Goal: Task Accomplishment & Management: Use online tool/utility

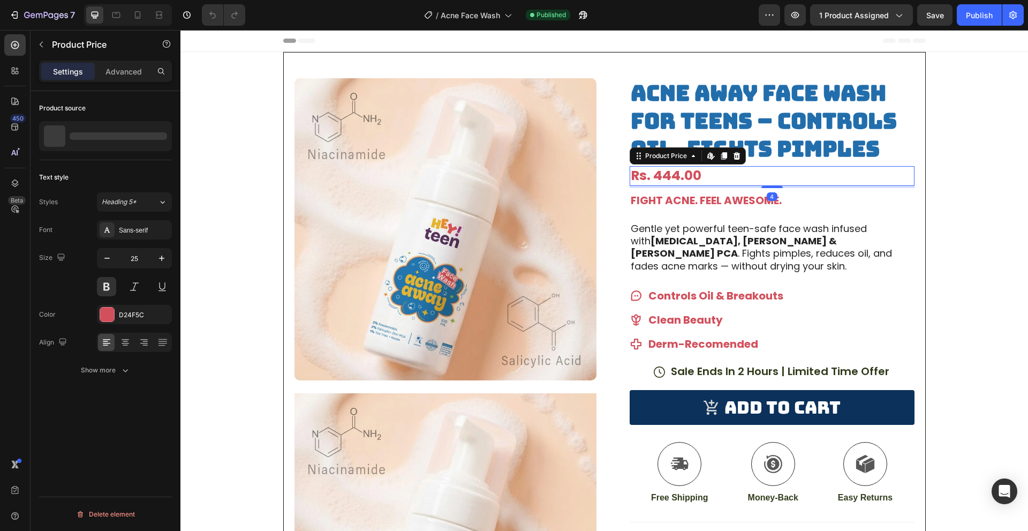
click at [705, 173] on div "Rs. 444.00" at bounding box center [772, 176] width 285 height 20
click at [160, 139] on icon "button" at bounding box center [161, 136] width 9 height 9
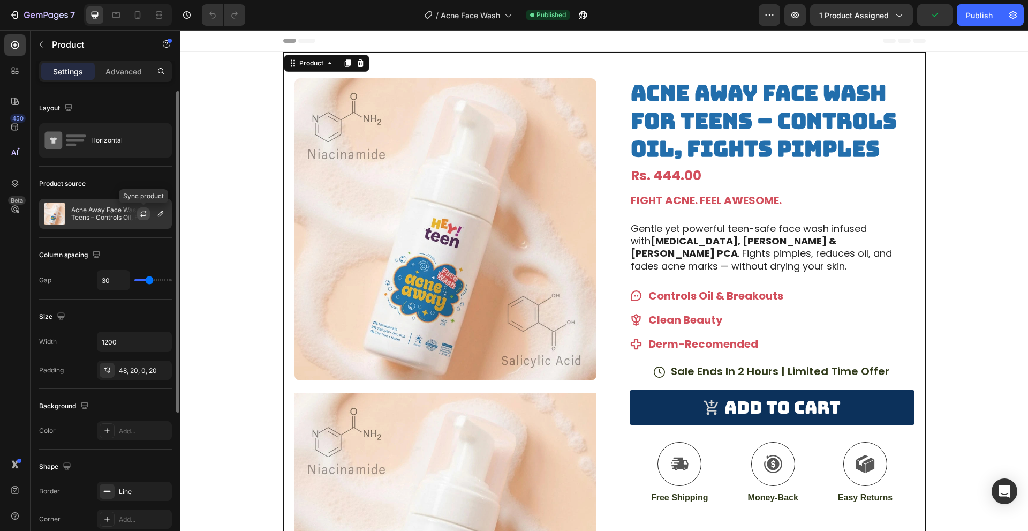
click at [147, 213] on icon "button" at bounding box center [143, 213] width 9 height 9
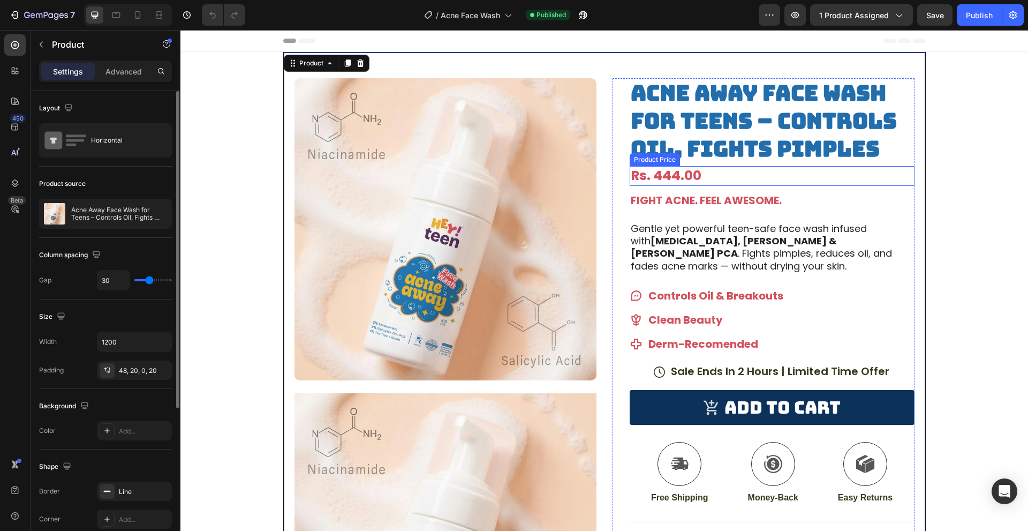
click at [717, 177] on div "Rs. 444.00" at bounding box center [772, 176] width 285 height 20
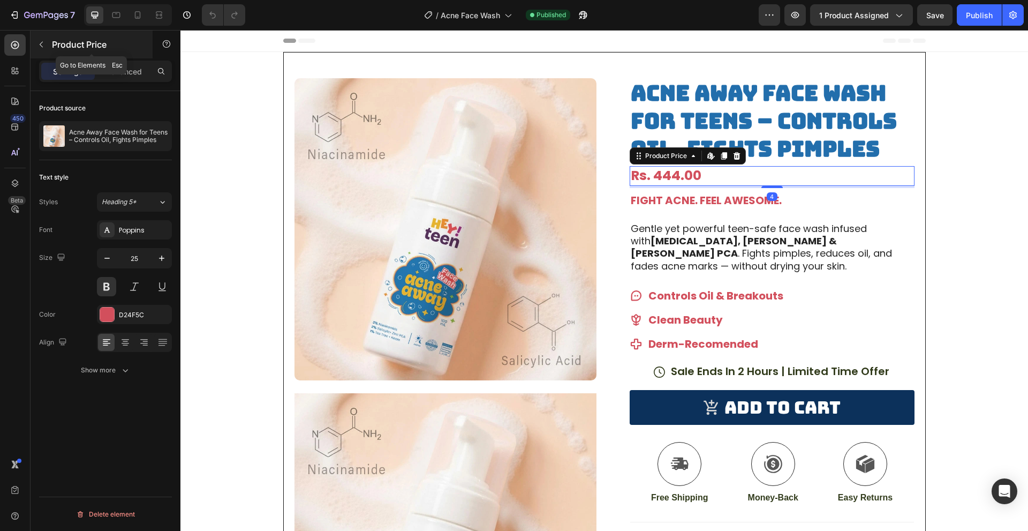
click at [47, 49] on button "button" at bounding box center [41, 44] width 17 height 17
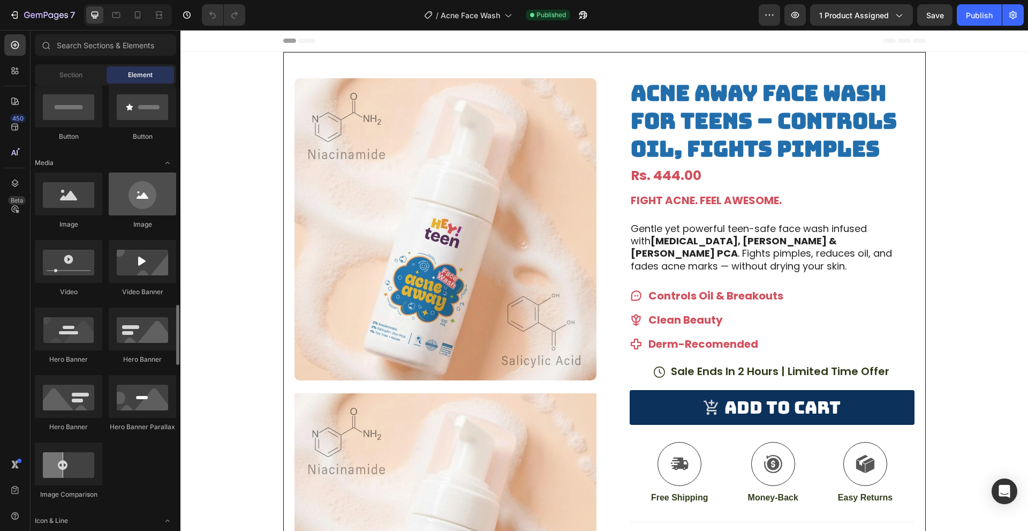
scroll to position [589, 0]
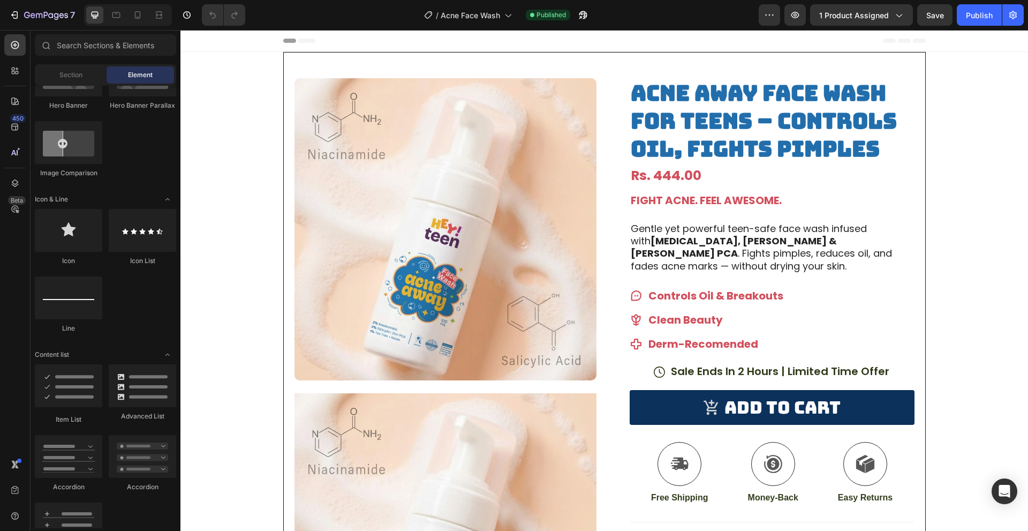
click at [65, 65] on div "Section Element" at bounding box center [105, 74] width 141 height 21
click at [69, 71] on span "Section" at bounding box center [70, 75] width 23 height 10
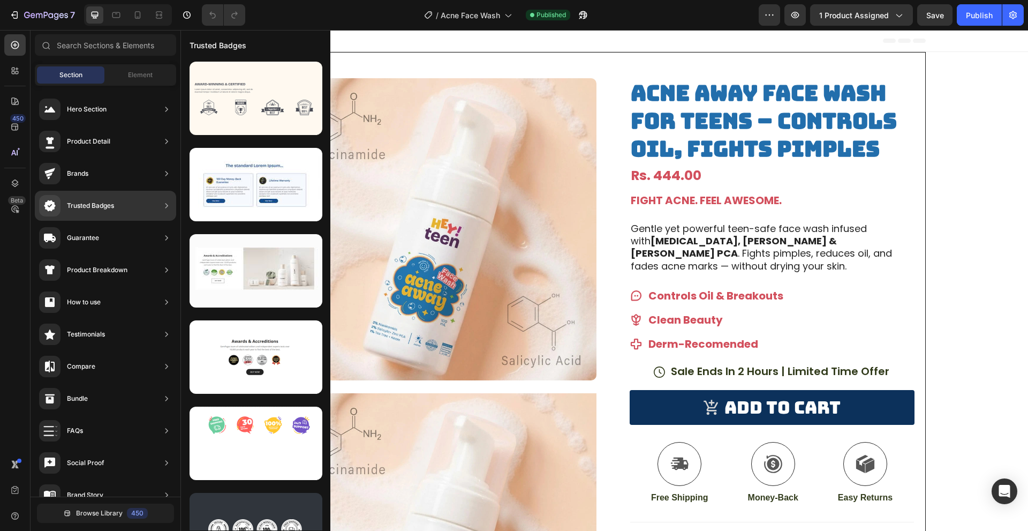
click at [160, 141] on div "Product Detail" at bounding box center [105, 141] width 141 height 30
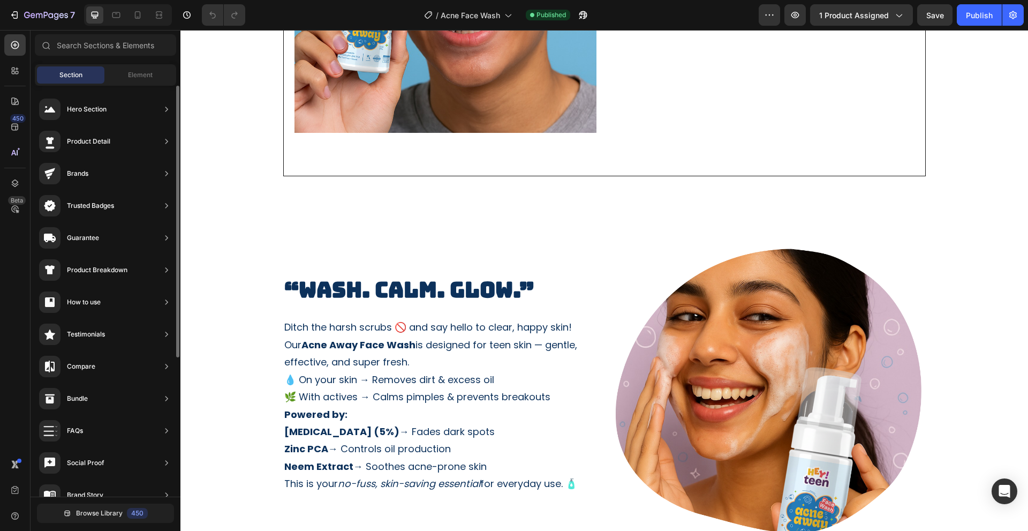
scroll to position [0, 0]
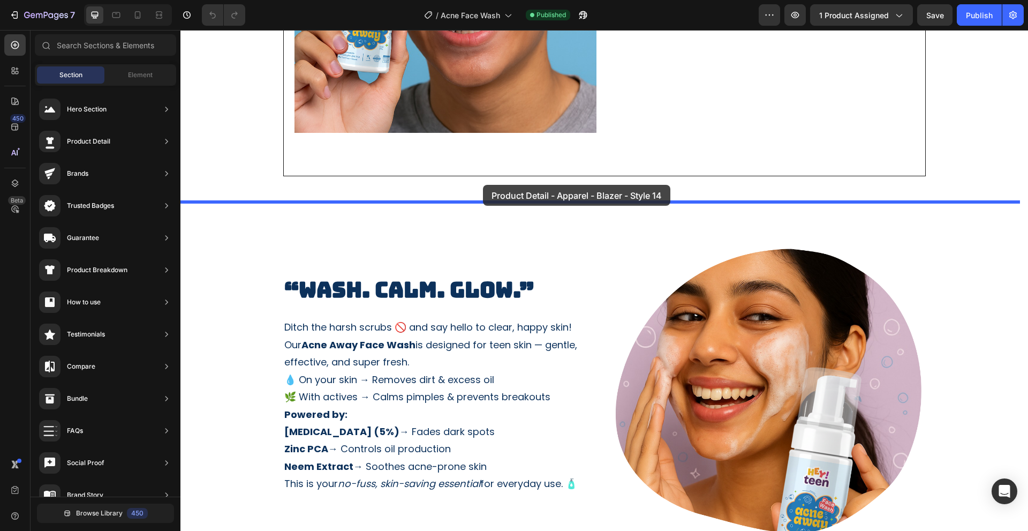
drag, startPoint x: 392, startPoint y: 125, endPoint x: 483, endPoint y: 185, distance: 108.7
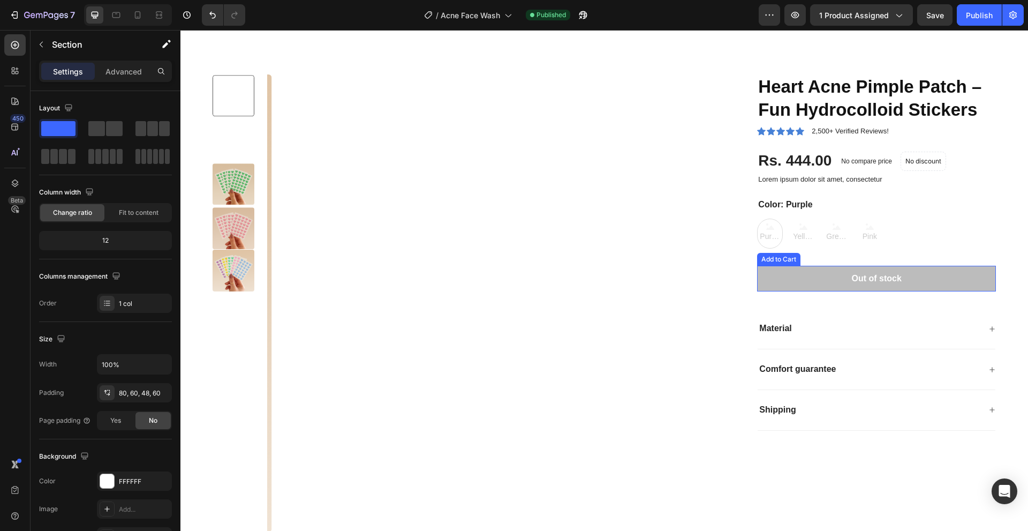
scroll to position [1178, 0]
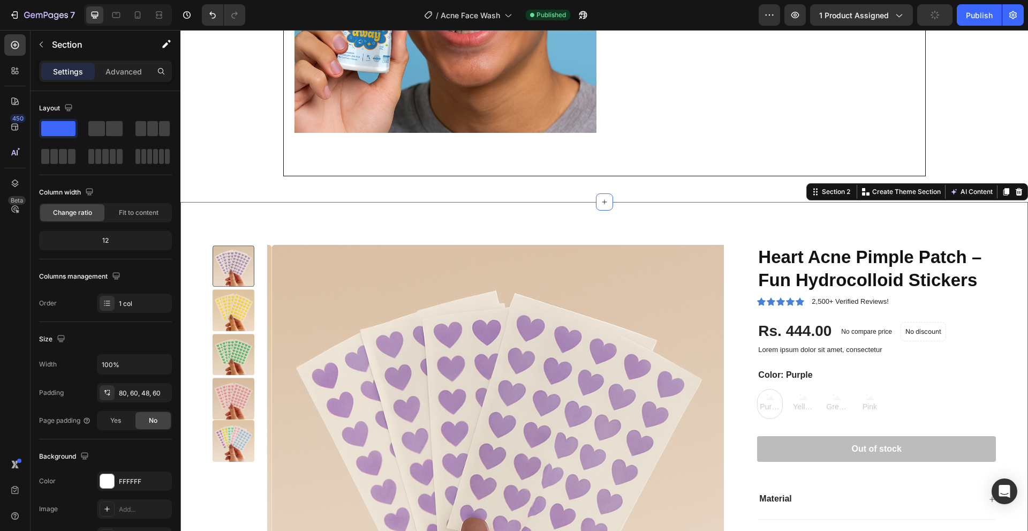
click at [425, 228] on div "Product Images Heart Acne Pimple Patch – Fun Hydrocolloid Stickers Product Titl…" at bounding box center [604, 471] width 848 height 538
click at [1016, 195] on icon at bounding box center [1019, 191] width 7 height 7
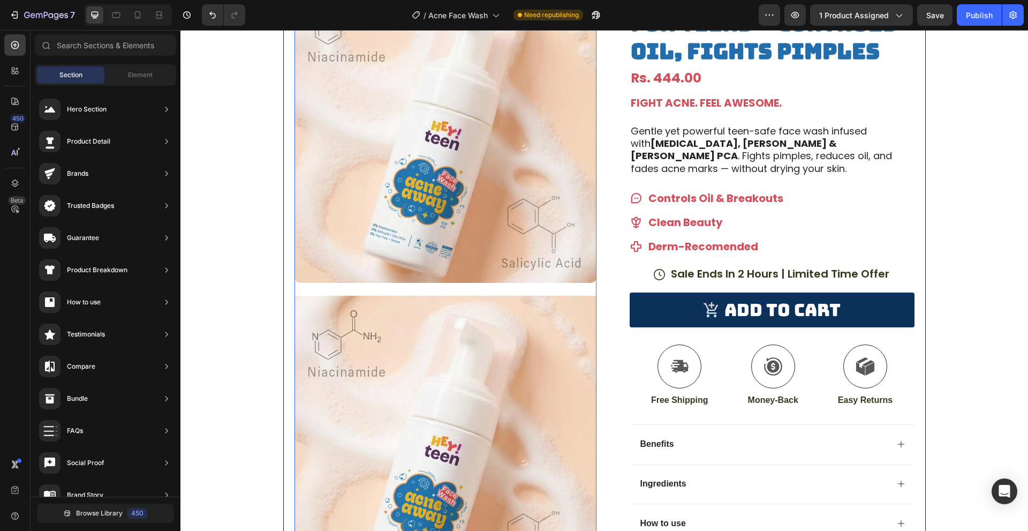
scroll to position [0, 0]
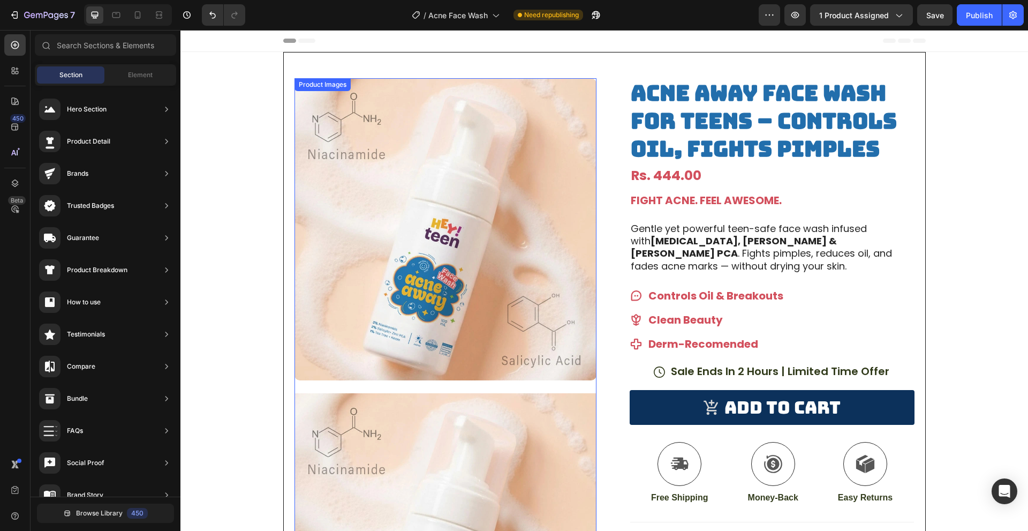
click at [323, 139] on img at bounding box center [445, 229] width 302 height 302
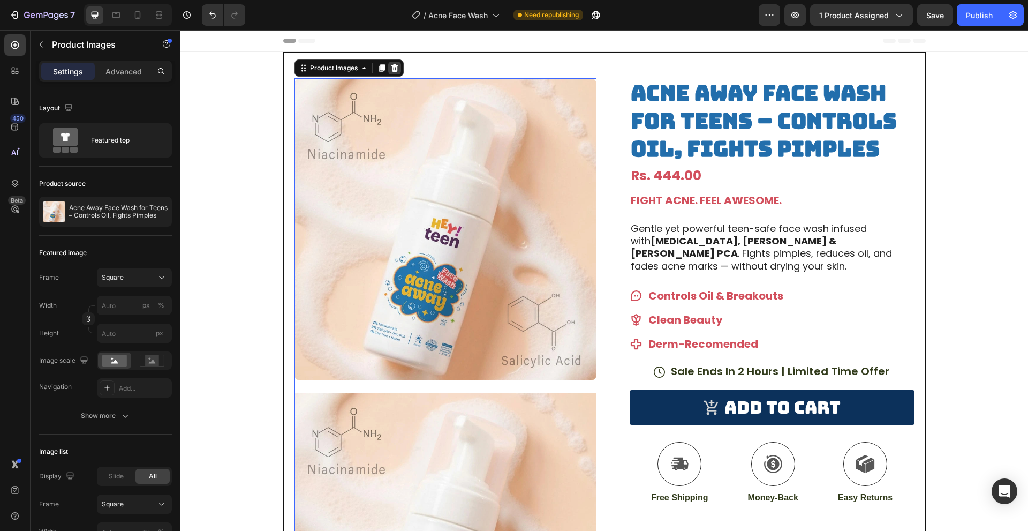
click at [392, 71] on icon at bounding box center [394, 67] width 7 height 7
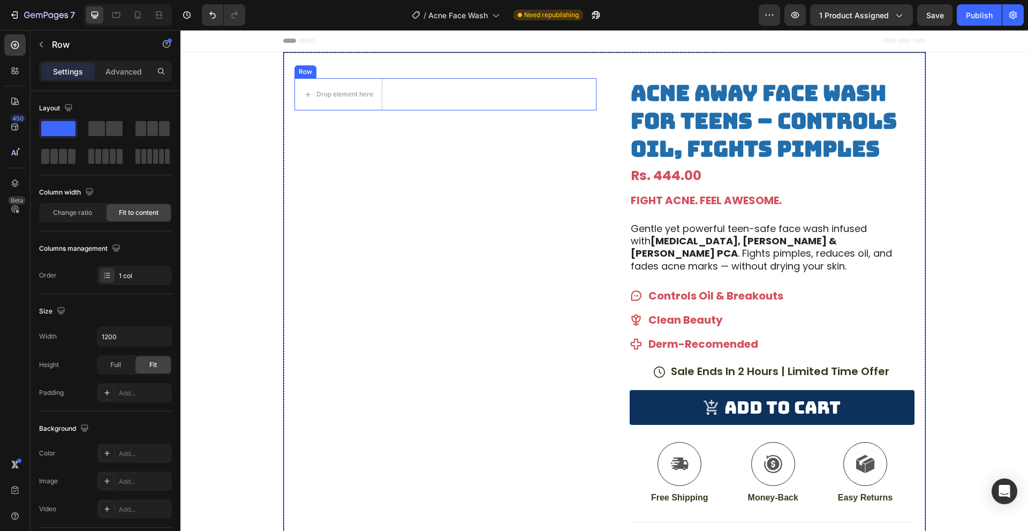
click at [412, 101] on div "Drop element here Row" at bounding box center [445, 94] width 302 height 32
click at [38, 53] on div "Row" at bounding box center [92, 45] width 122 height 28
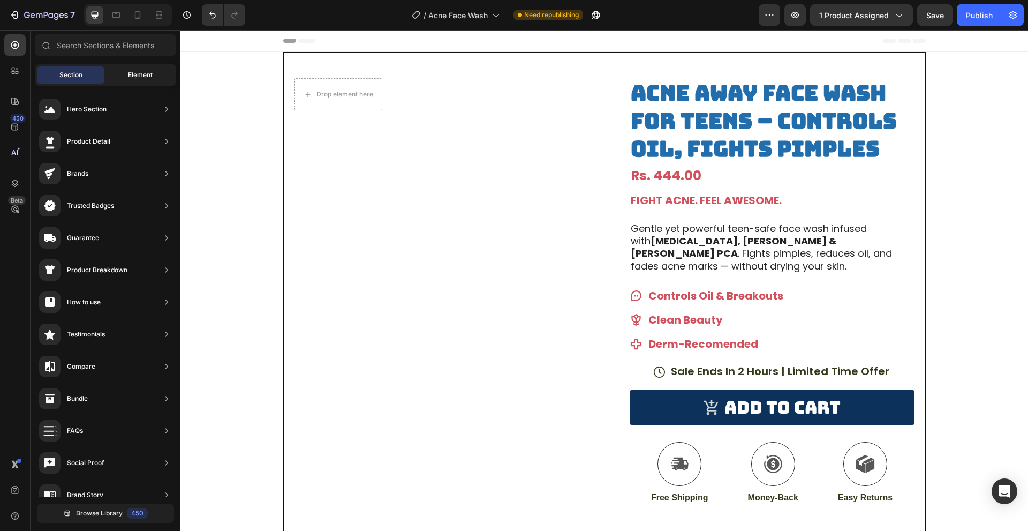
click at [124, 72] on div "Element" at bounding box center [140, 74] width 67 height 17
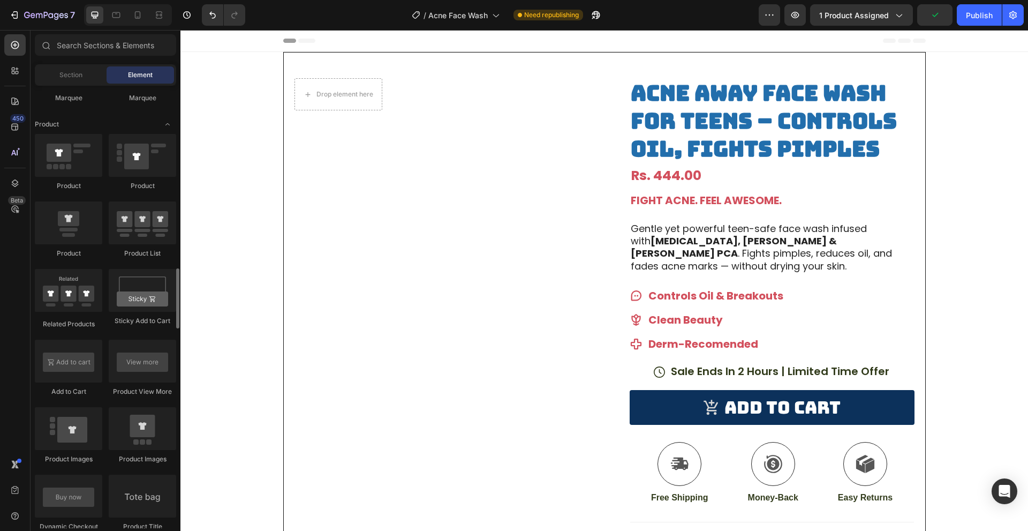
scroll to position [1392, 0]
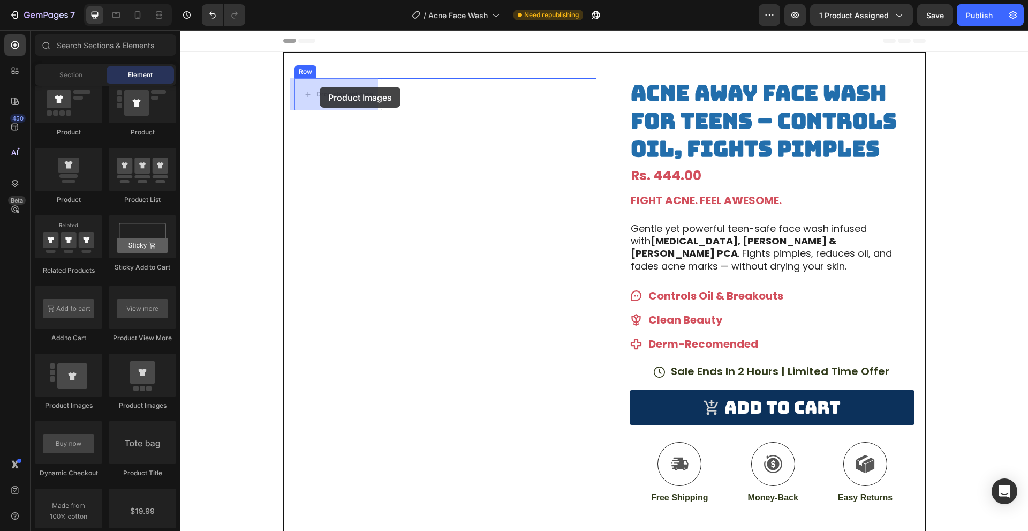
drag, startPoint x: 313, startPoint y: 413, endPoint x: 320, endPoint y: 87, distance: 326.7
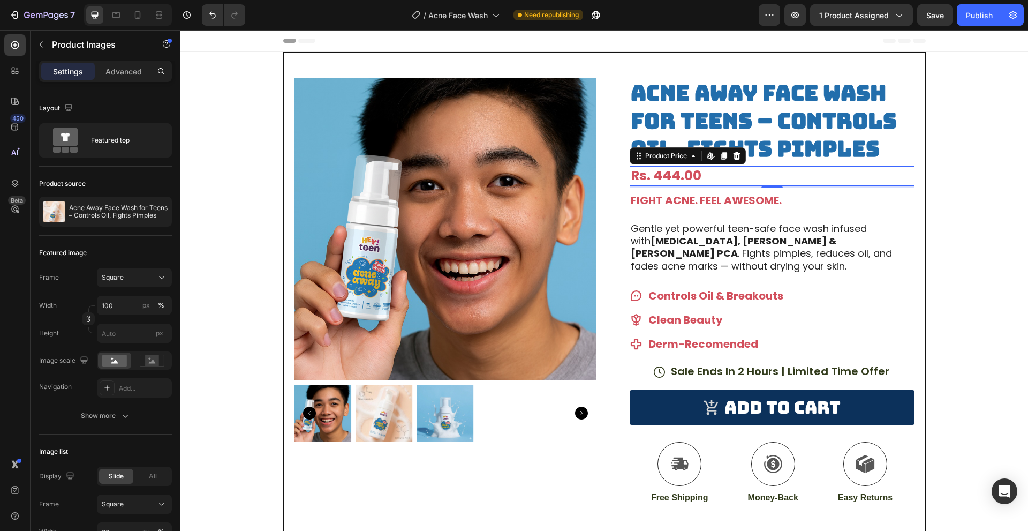
click at [718, 172] on div "Rs. 444.00" at bounding box center [772, 176] width 285 height 20
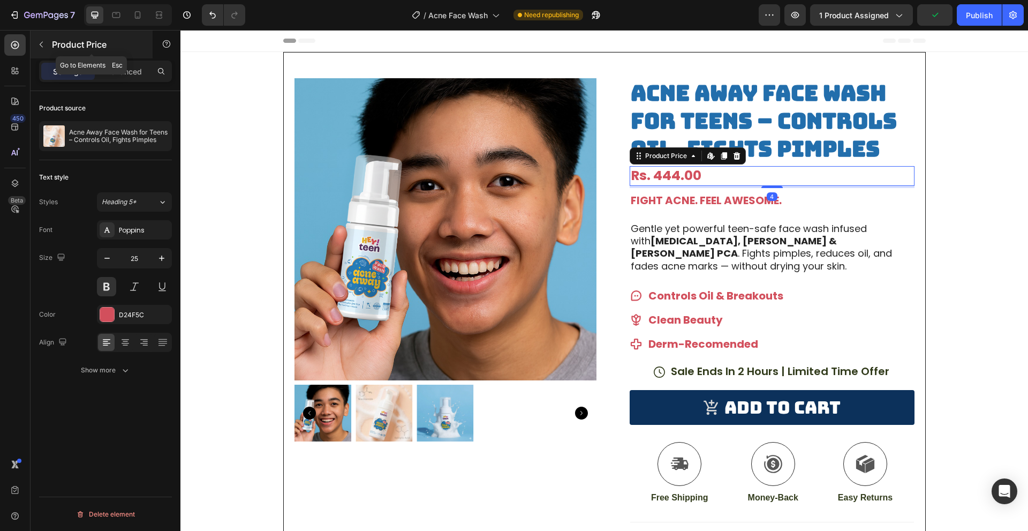
click at [46, 43] on button "button" at bounding box center [41, 44] width 17 height 17
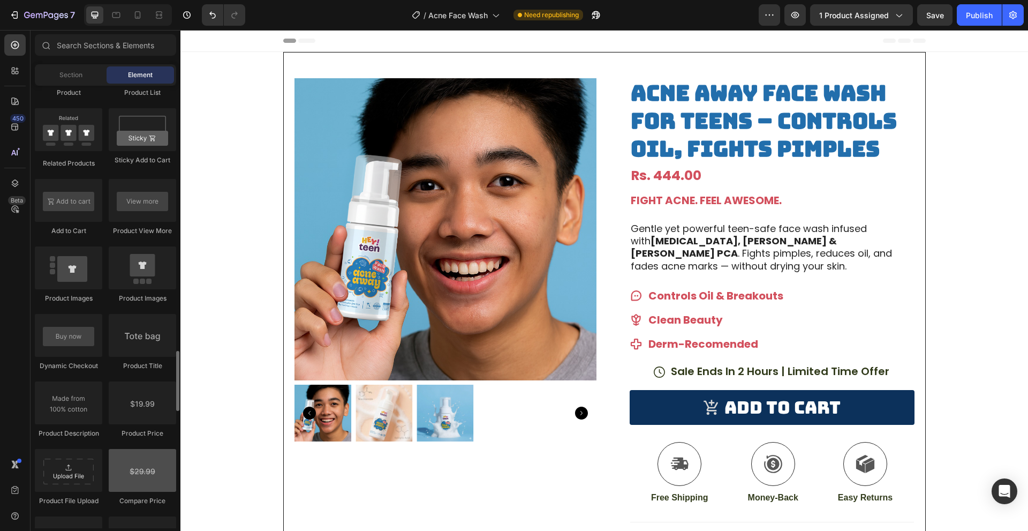
scroll to position [1606, 0]
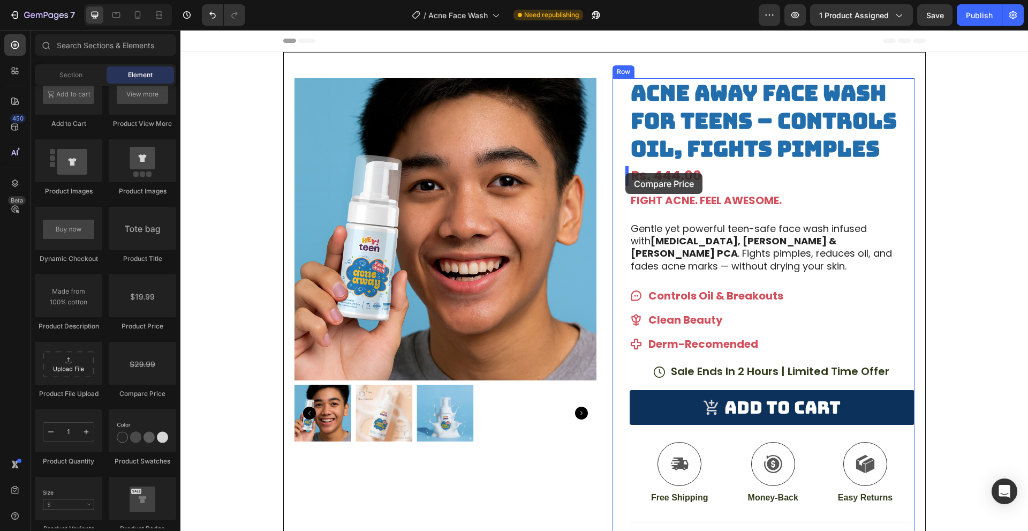
drag, startPoint x: 330, startPoint y: 398, endPoint x: 625, endPoint y: 173, distance: 371.3
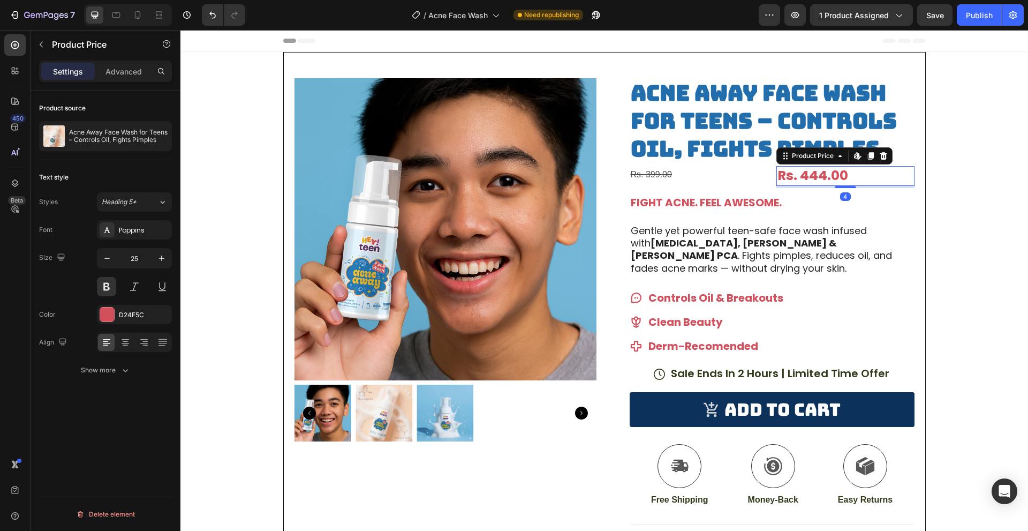
click at [806, 171] on div "Rs. 444.00" at bounding box center [845, 176] width 138 height 20
click at [717, 171] on div "Rs. 399.00" at bounding box center [699, 175] width 138 height 18
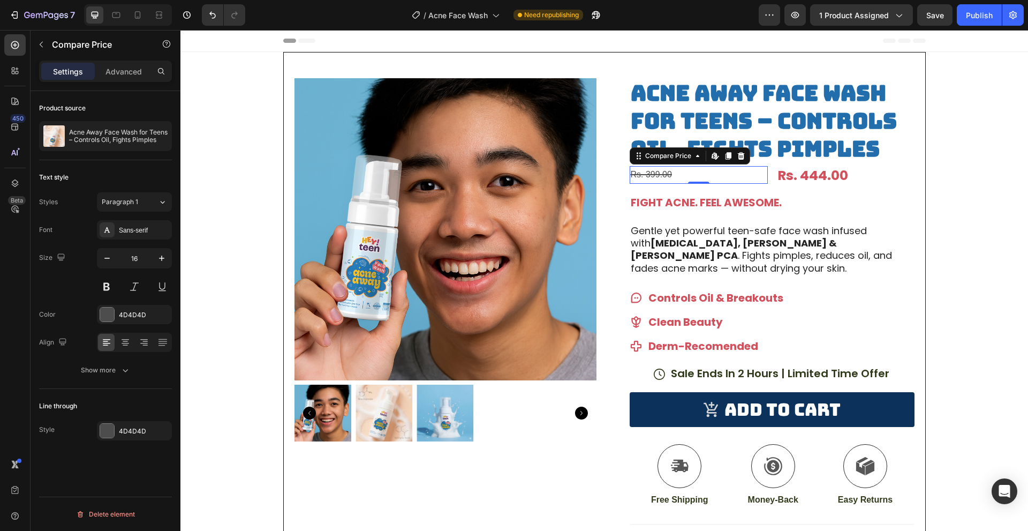
click at [742, 174] on div "Rs. 399.00" at bounding box center [699, 175] width 138 height 18
click at [765, 186] on div "Rs. 399.00 Compare Price Edit content in Shopify 0 Compare Price Edit content i…" at bounding box center [772, 177] width 285 height 22
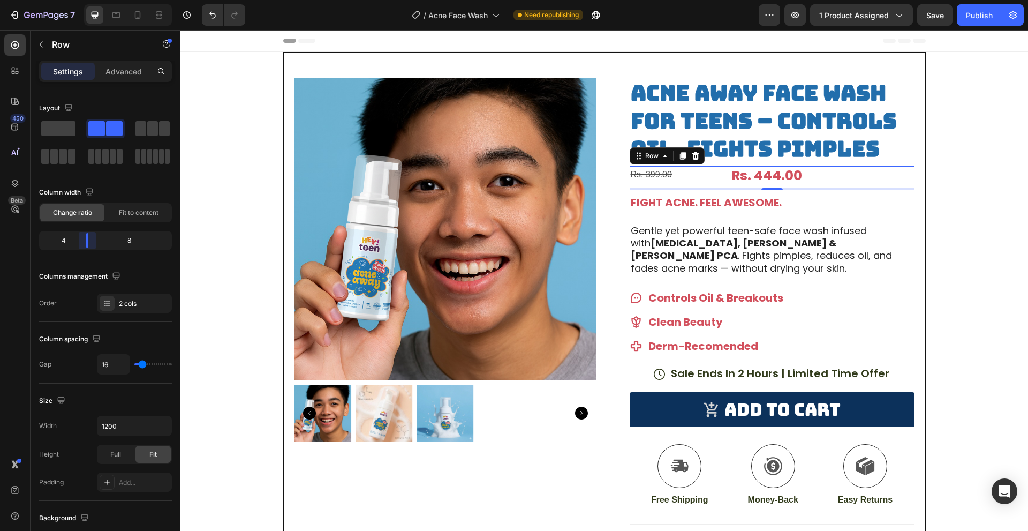
drag, startPoint x: 104, startPoint y: 242, endPoint x: 82, endPoint y: 242, distance: 21.4
click at [82, 0] on body "7 Version history / Acne Face Wash Need republishing Preview 1 product assigned…" at bounding box center [514, 0] width 1028 height 0
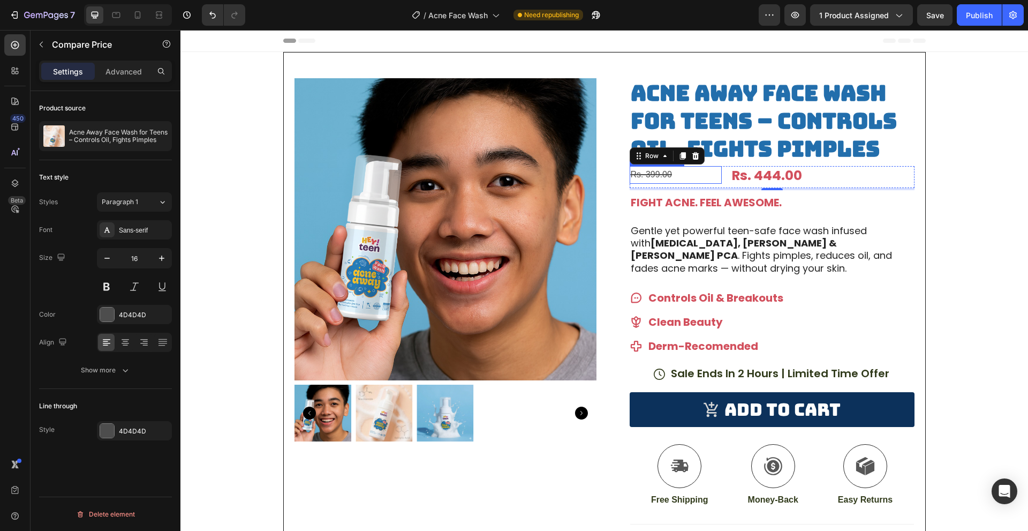
click at [710, 176] on div "Rs. 399.00" at bounding box center [676, 175] width 92 height 18
click at [762, 172] on div "Rs. 444.00" at bounding box center [822, 176] width 184 height 20
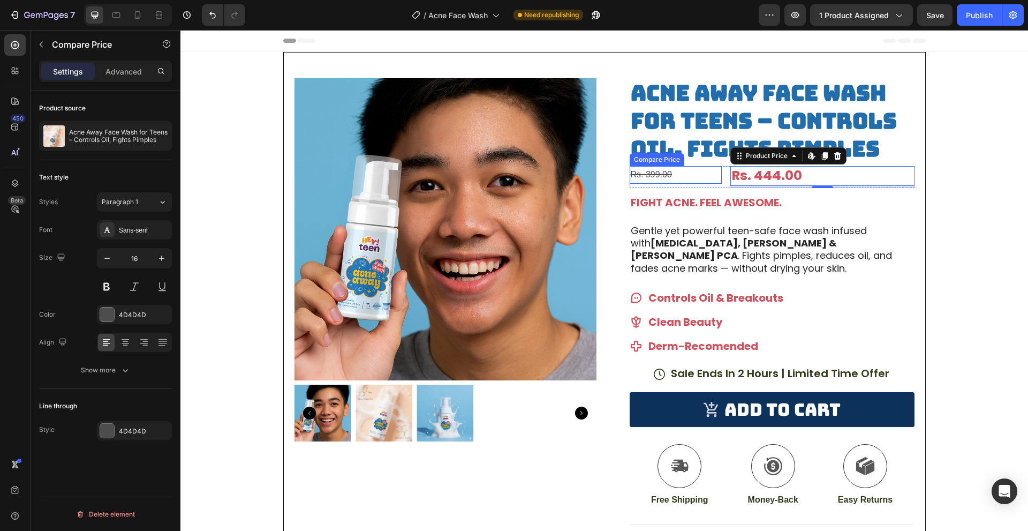
click at [671, 175] on div "Rs. 399.00" at bounding box center [676, 175] width 92 height 18
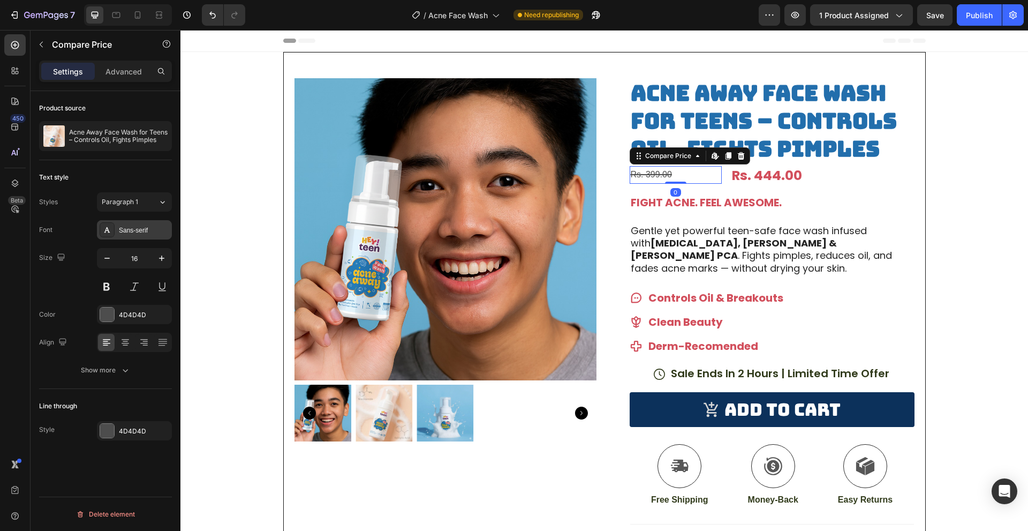
click at [140, 229] on div "Sans-serif" at bounding box center [144, 230] width 50 height 10
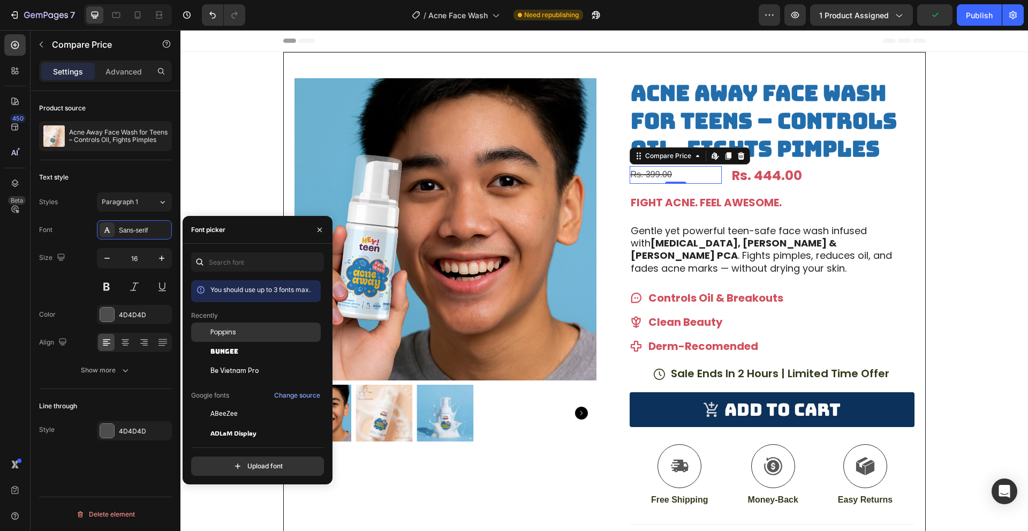
click at [224, 333] on span "Poppins" at bounding box center [223, 332] width 26 height 10
click at [132, 250] on input "16" at bounding box center [134, 257] width 35 height 19
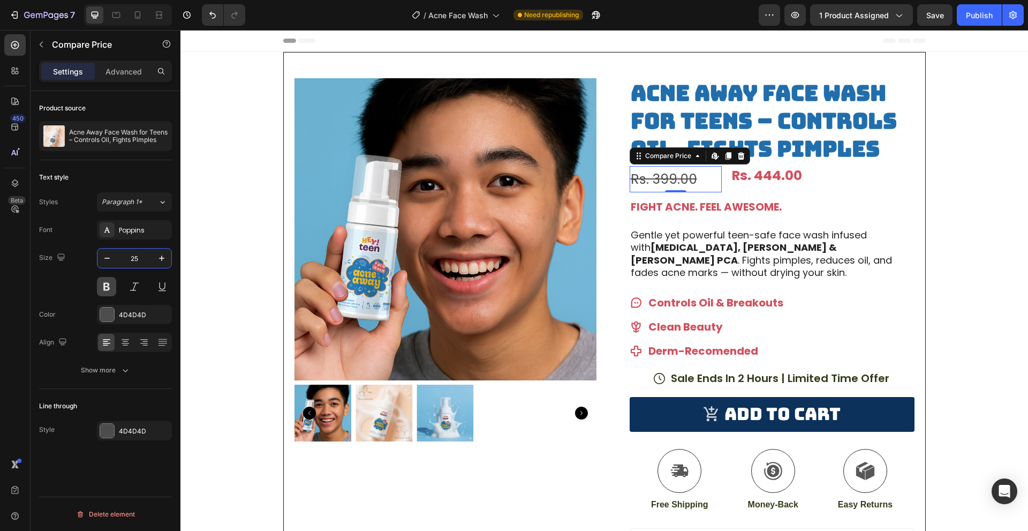
type input "25"
click at [109, 282] on button at bounding box center [106, 286] width 19 height 19
click at [751, 181] on div "Rs. 444.00" at bounding box center [822, 176] width 184 height 20
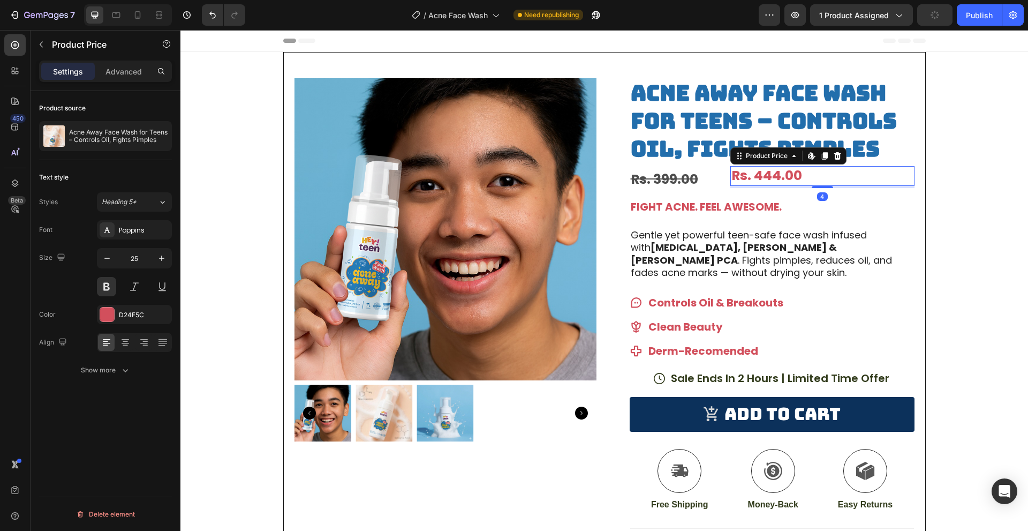
click at [751, 181] on div "Rs. 444.00" at bounding box center [822, 176] width 184 height 20
click at [759, 178] on div "Rs. 444.00" at bounding box center [822, 176] width 184 height 20
click at [759, 177] on div "Rs. 444.00" at bounding box center [822, 176] width 184 height 20
click at [764, 175] on div "Rs. 444.00" at bounding box center [822, 176] width 184 height 20
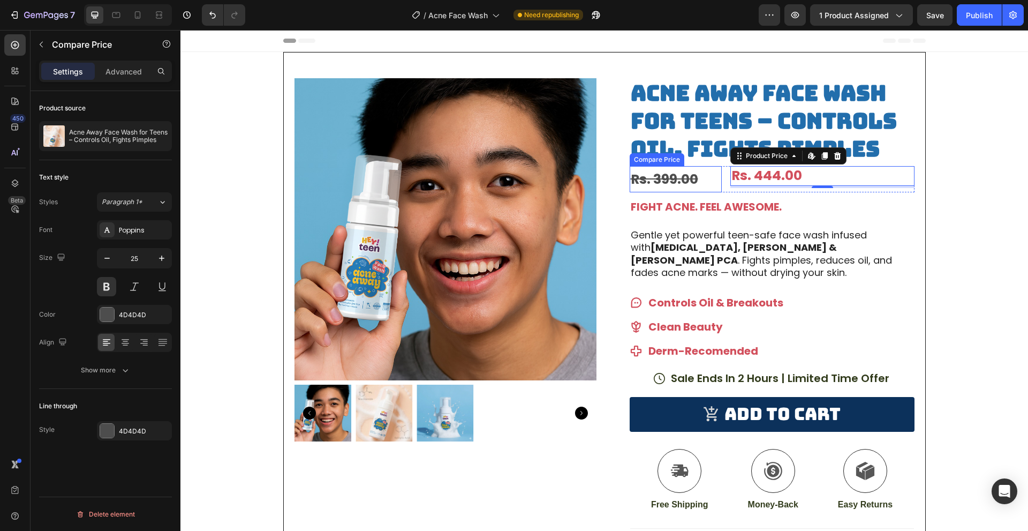
click at [685, 174] on div "Rs. 399.00" at bounding box center [676, 179] width 92 height 26
click at [767, 169] on div "Rs. 444.00" at bounding box center [822, 176] width 184 height 20
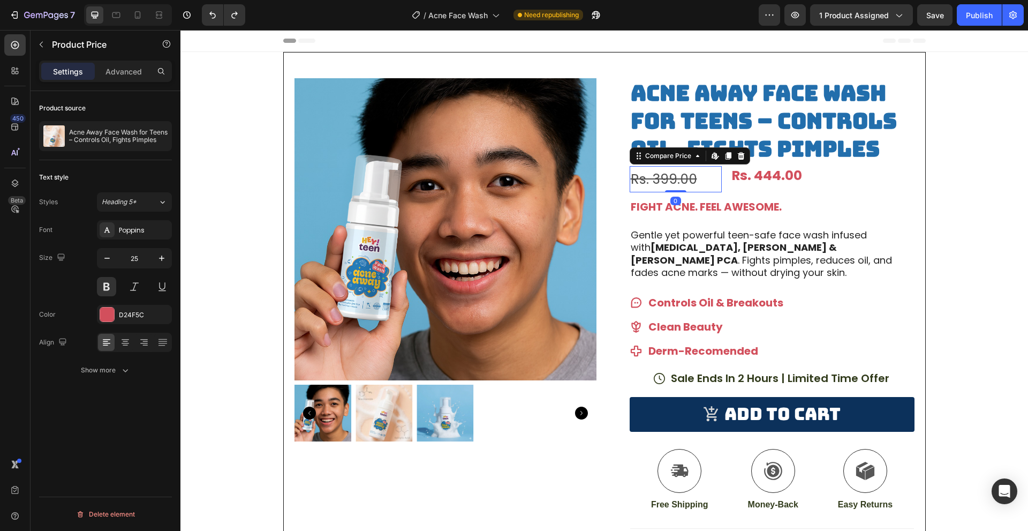
click at [692, 176] on div "Rs. 399.00" at bounding box center [676, 179] width 92 height 26
click at [737, 157] on icon at bounding box center [740, 155] width 7 height 7
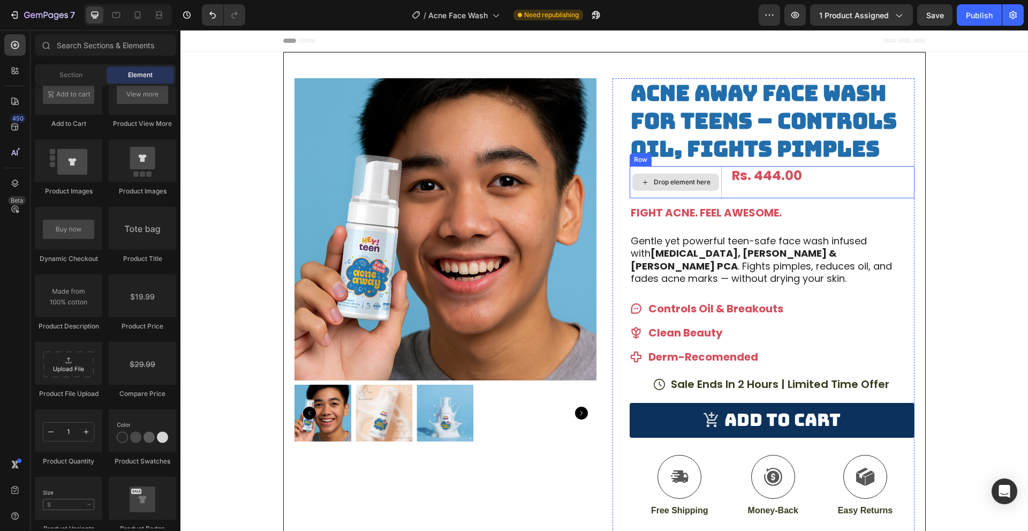
click at [693, 178] on div "Drop element here" at bounding box center [682, 182] width 57 height 9
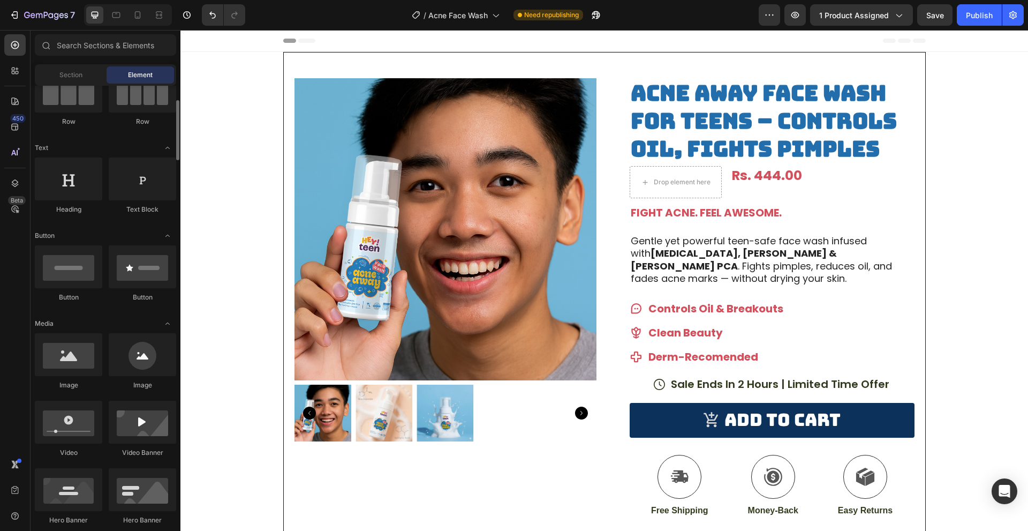
scroll to position [0, 0]
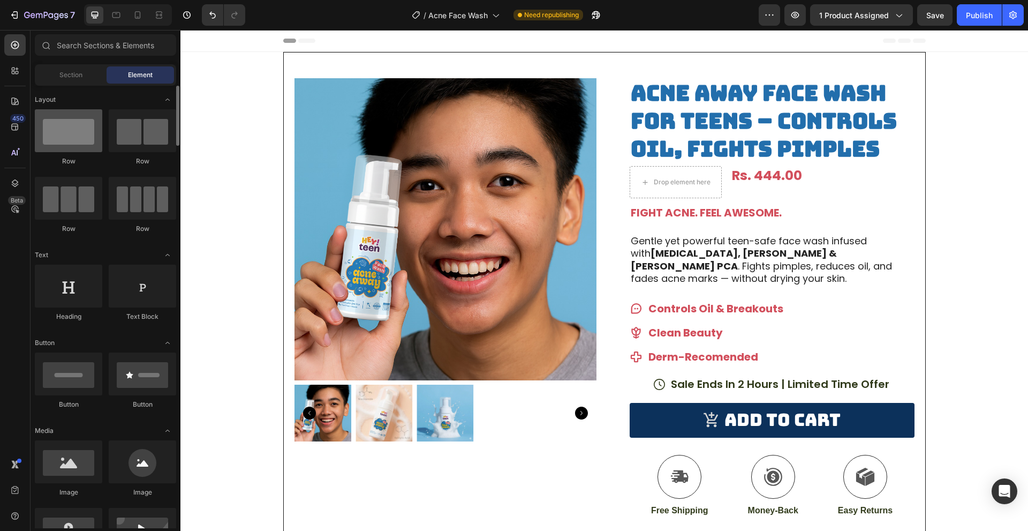
click at [59, 132] on div at bounding box center [68, 130] width 67 height 43
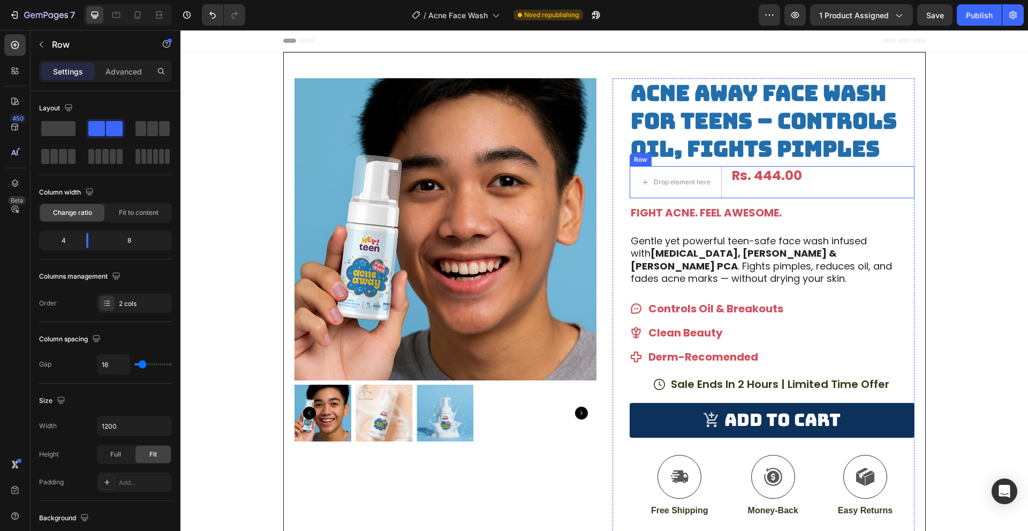
click at [771, 191] on div "Rs. 444.00 Product Price Product Price" at bounding box center [822, 182] width 184 height 32
click at [46, 130] on span at bounding box center [58, 128] width 34 height 15
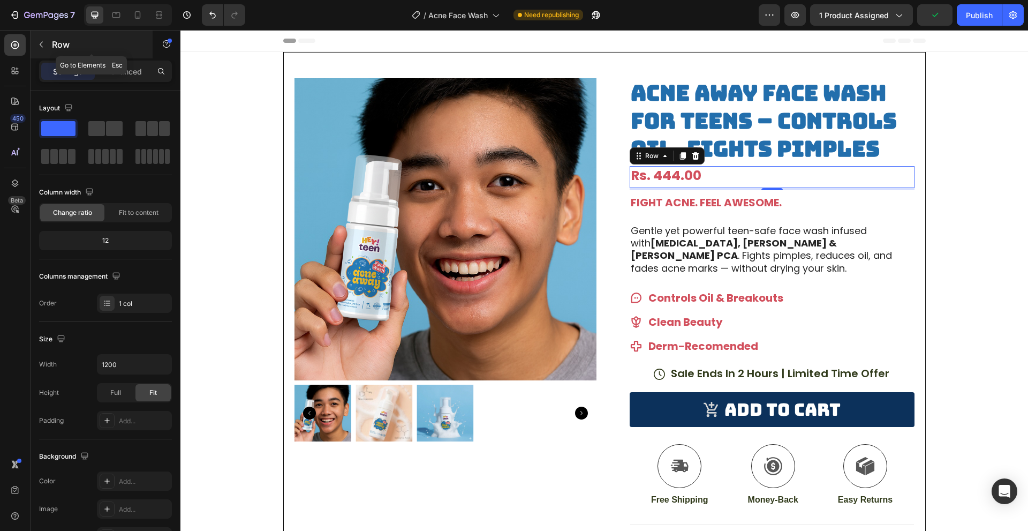
click at [44, 50] on button "button" at bounding box center [41, 44] width 17 height 17
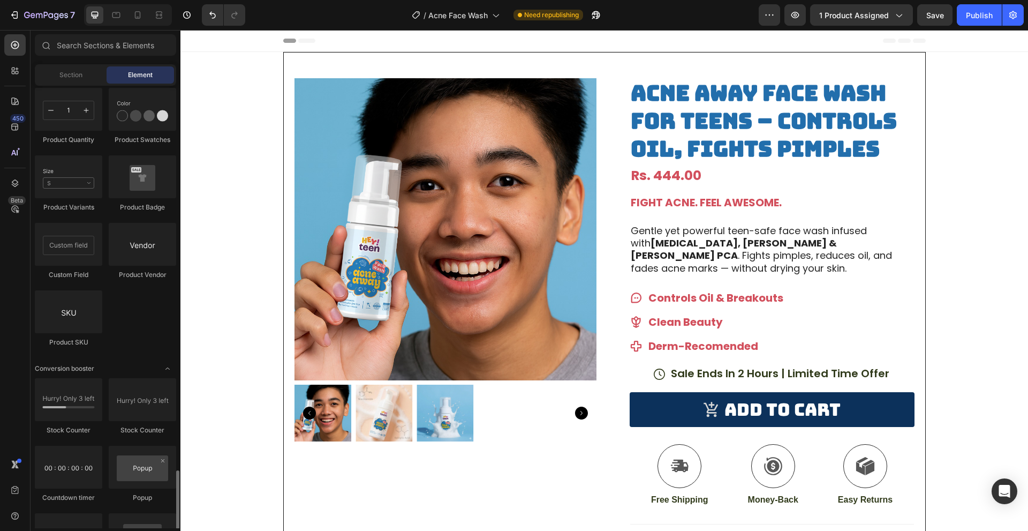
scroll to position [2035, 0]
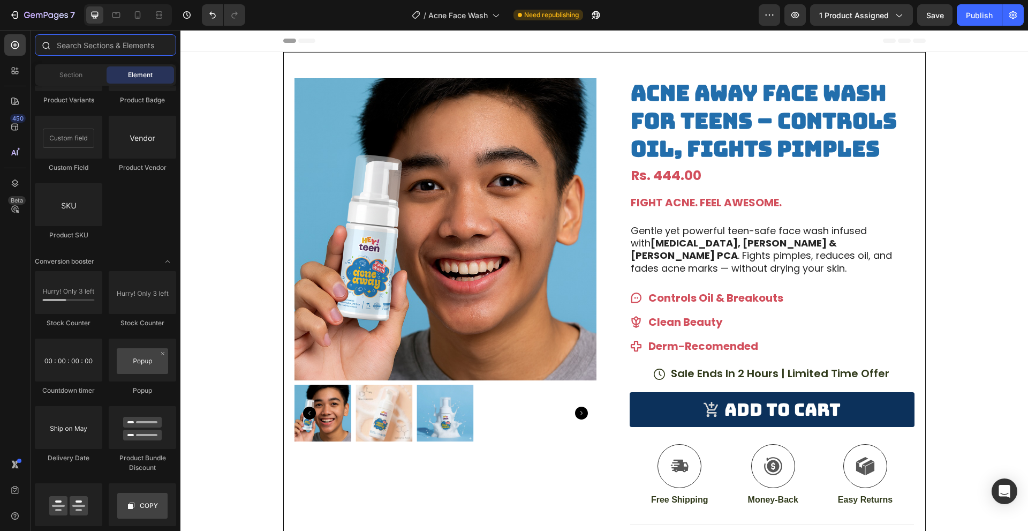
click at [108, 40] on input "text" at bounding box center [105, 44] width 141 height 21
type input "F"
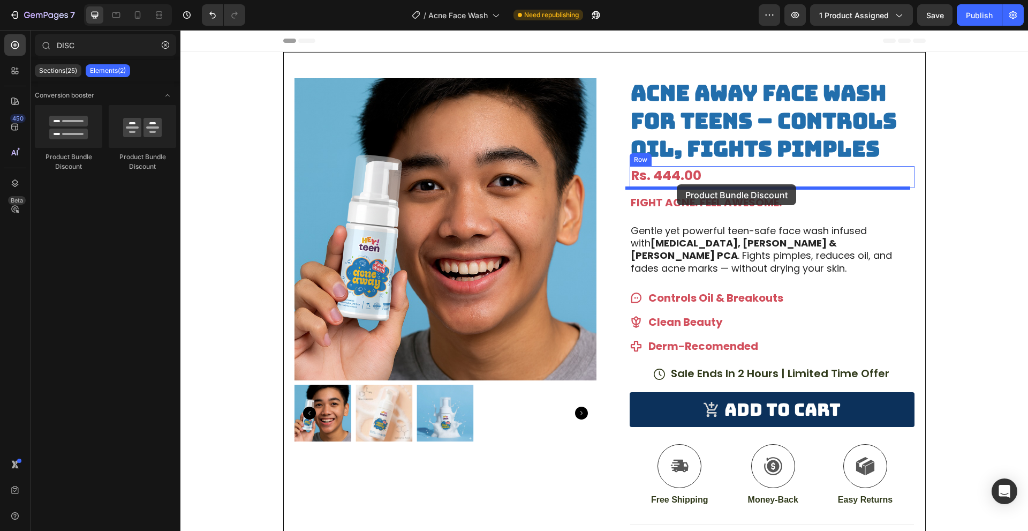
drag, startPoint x: 254, startPoint y: 153, endPoint x: 677, endPoint y: 184, distance: 423.6
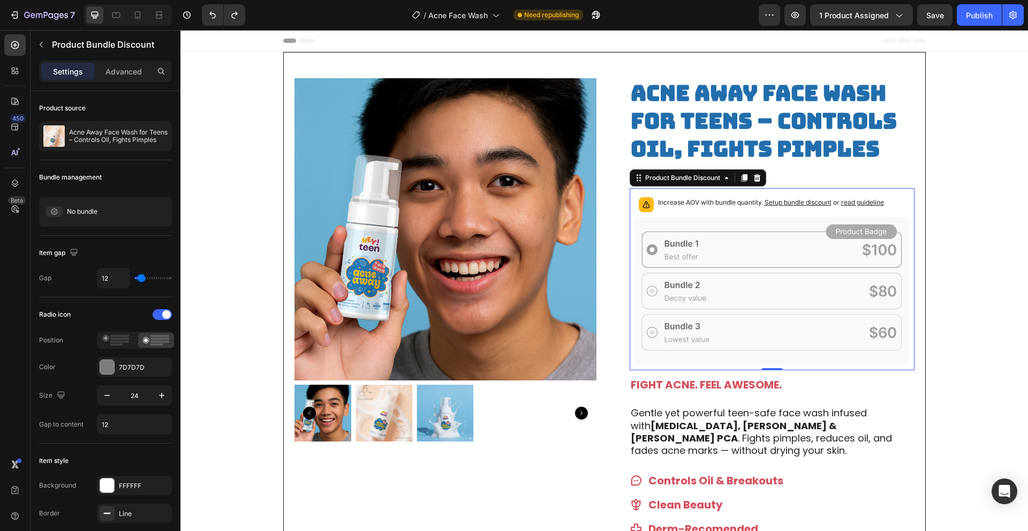
type input "DIC"
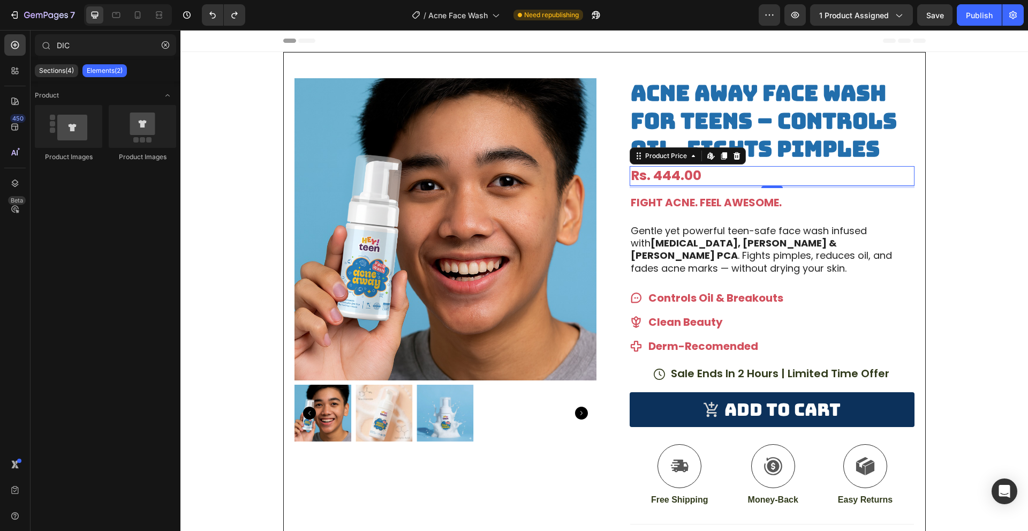
click at [727, 169] on div "Rs. 444.00" at bounding box center [772, 176] width 285 height 20
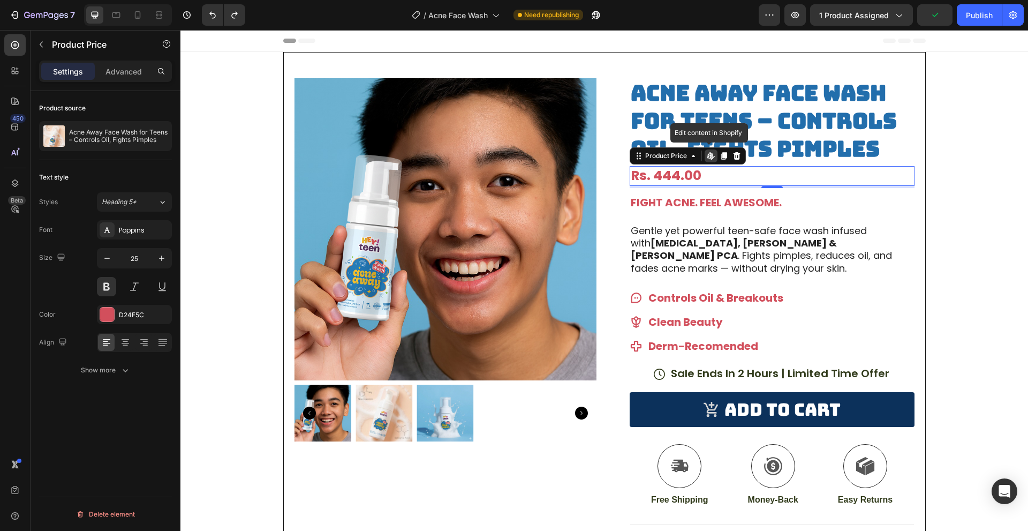
click at [709, 155] on icon at bounding box center [711, 156] width 9 height 9
click at [685, 177] on div "Rs. 444.00" at bounding box center [772, 176] width 285 height 20
click at [36, 42] on button "button" at bounding box center [41, 44] width 17 height 17
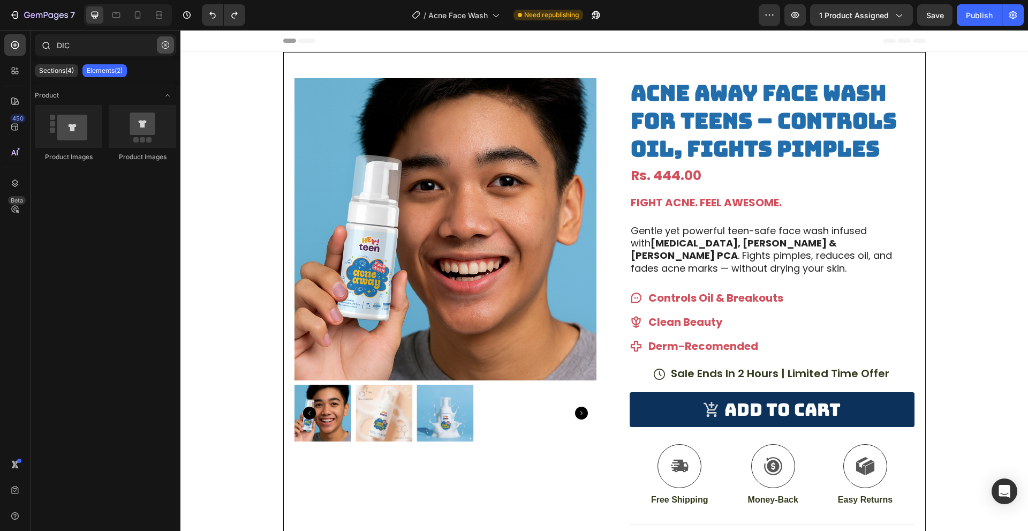
click at [165, 44] on icon "button" at bounding box center [165, 44] width 7 height 7
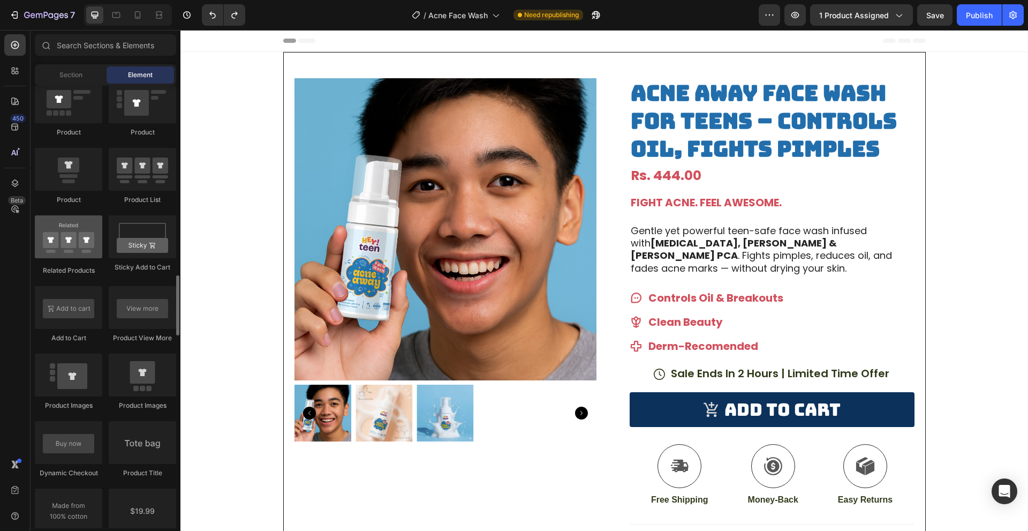
scroll to position [1553, 0]
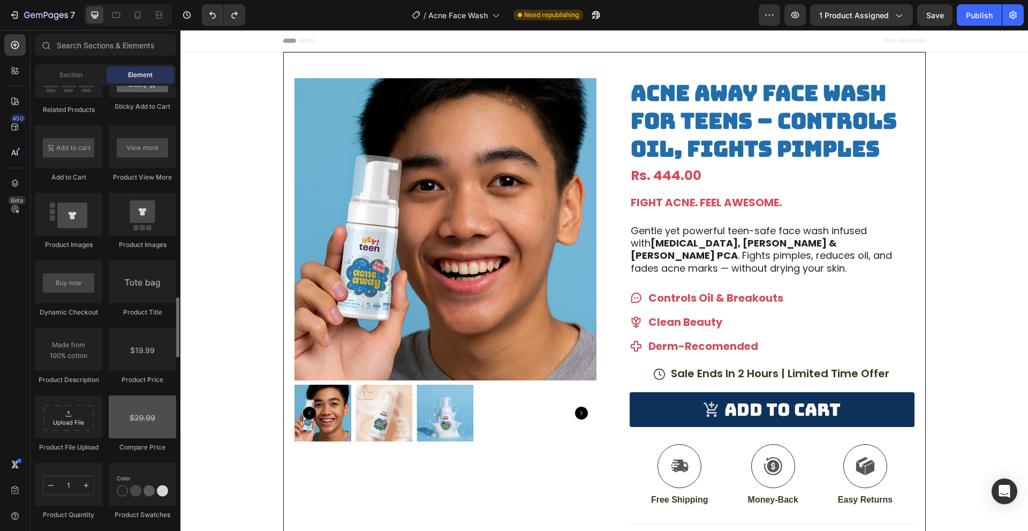
click at [149, 424] on div at bounding box center [142, 416] width 67 height 43
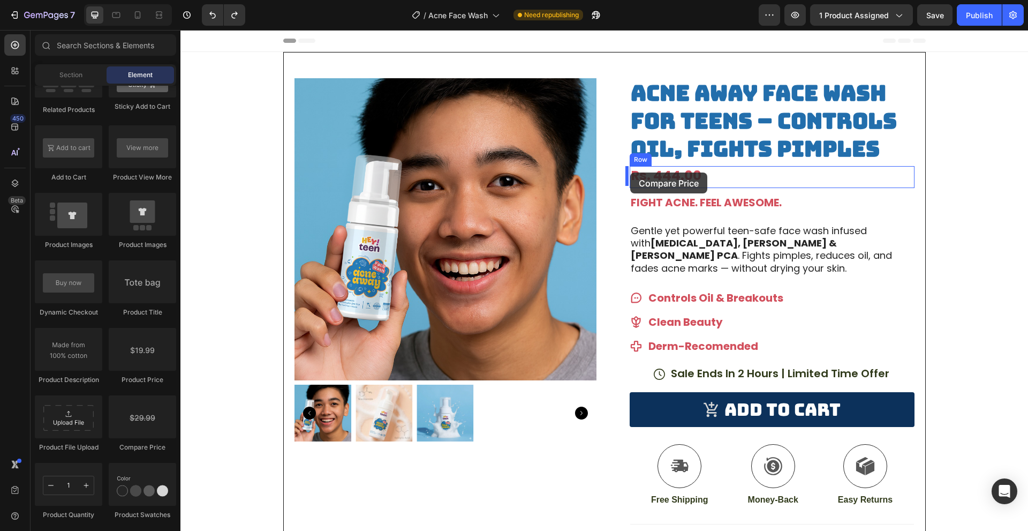
drag, startPoint x: 300, startPoint y: 436, endPoint x: 630, endPoint y: 172, distance: 422.5
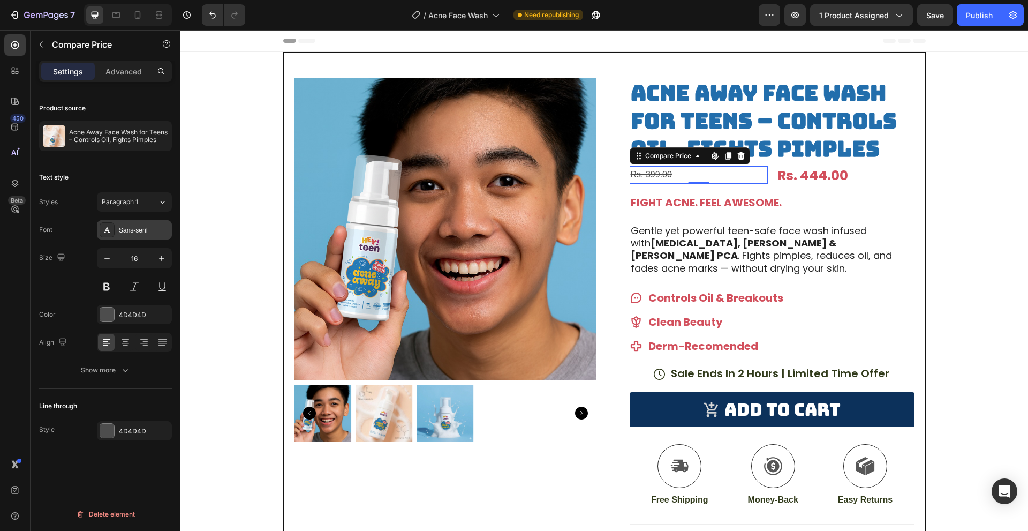
click at [140, 233] on div "Sans-serif" at bounding box center [144, 230] width 50 height 10
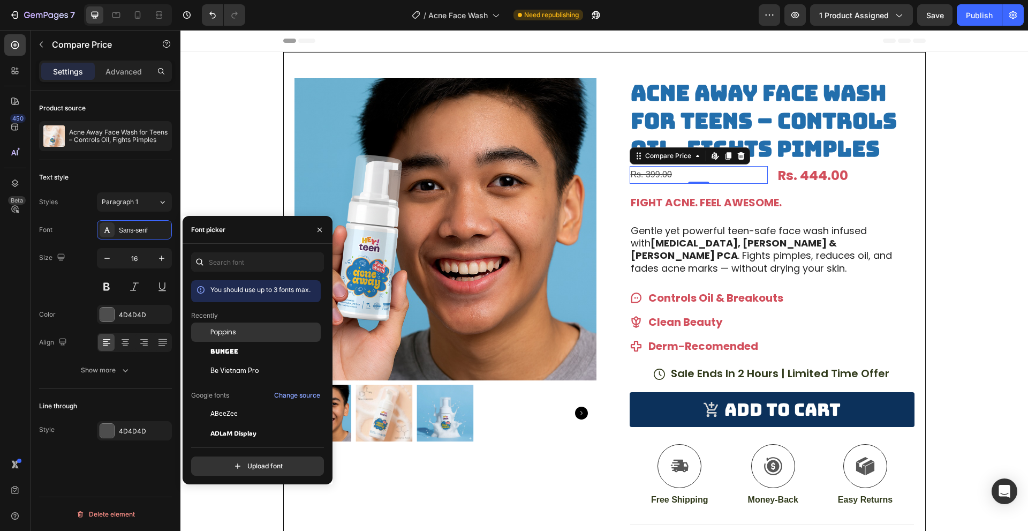
click at [229, 328] on span "Poppins" at bounding box center [223, 332] width 26 height 10
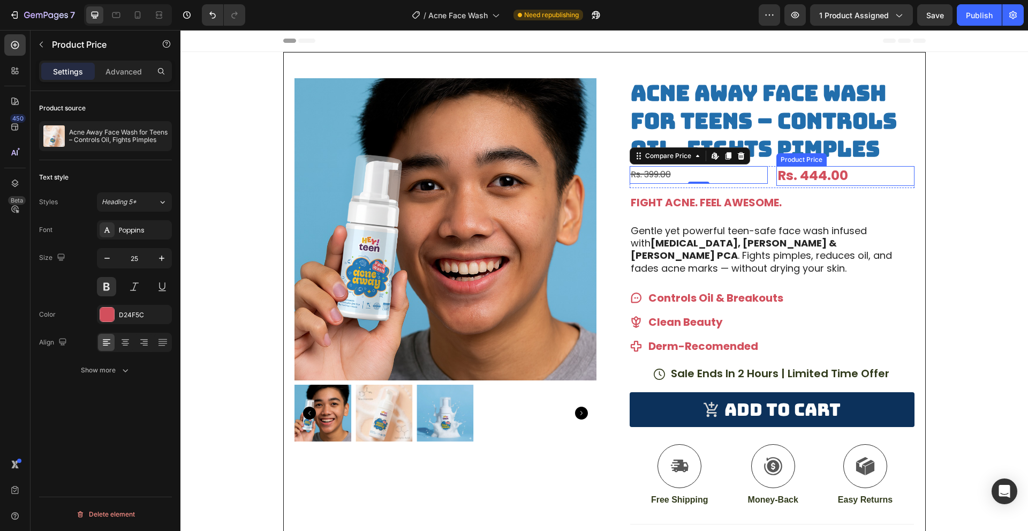
click at [814, 176] on div "Rs. 444.00" at bounding box center [845, 176] width 138 height 20
click at [662, 177] on div "Rs. 399.00" at bounding box center [699, 175] width 138 height 18
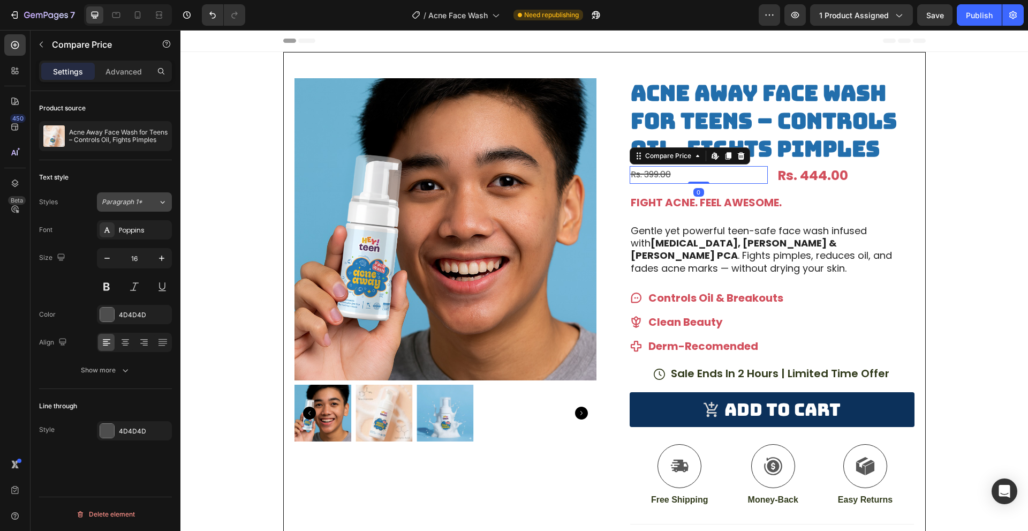
click at [111, 198] on span "Paragraph 1*" at bounding box center [122, 202] width 41 height 10
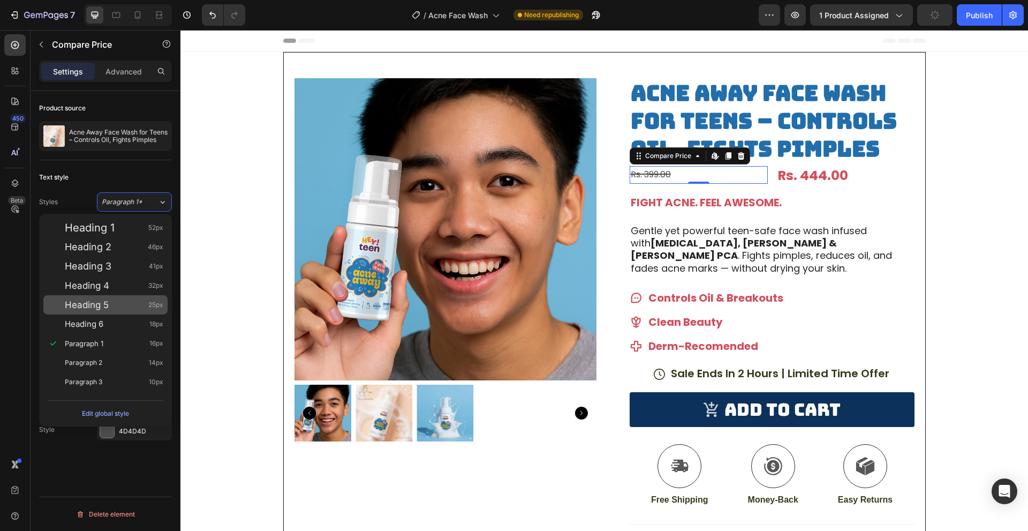
click at [107, 303] on span "Heading 5" at bounding box center [87, 304] width 44 height 11
type input "25"
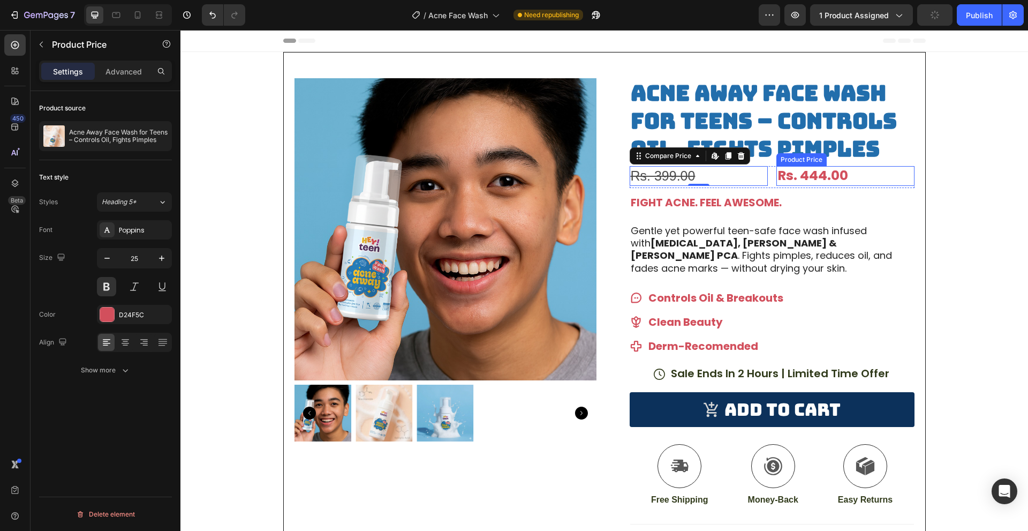
click at [796, 172] on div "Rs. 444.00" at bounding box center [845, 176] width 138 height 20
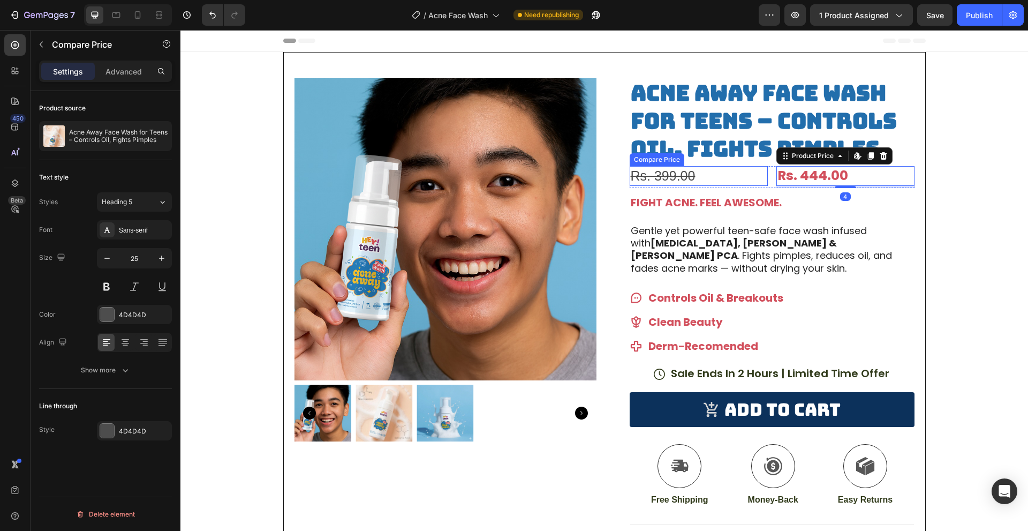
click at [696, 181] on div "Rs. 399.00" at bounding box center [699, 176] width 138 height 20
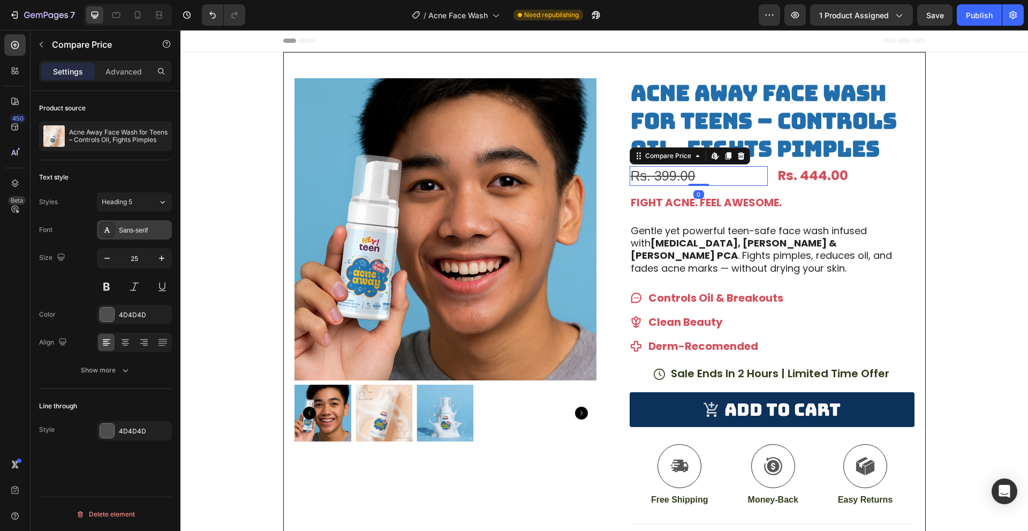
click at [137, 230] on div "Sans-serif" at bounding box center [144, 230] width 50 height 10
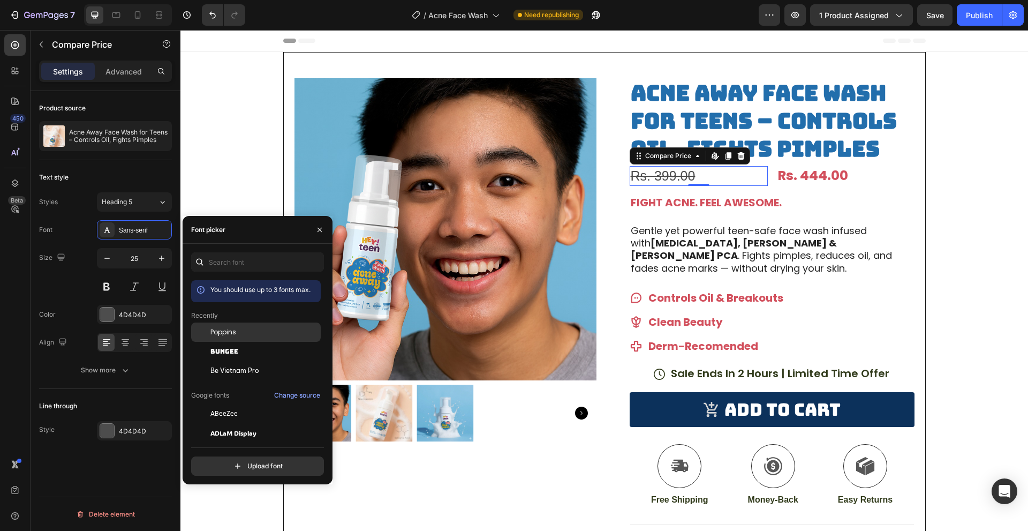
click at [213, 331] on span "Poppins" at bounding box center [223, 332] width 26 height 10
click at [109, 286] on button at bounding box center [106, 286] width 19 height 19
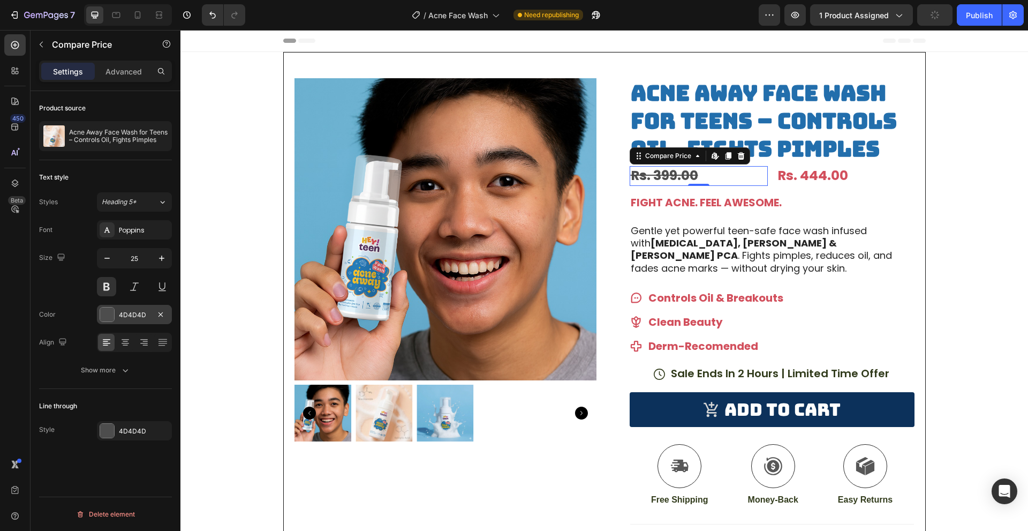
click at [114, 319] on div at bounding box center [107, 314] width 14 height 14
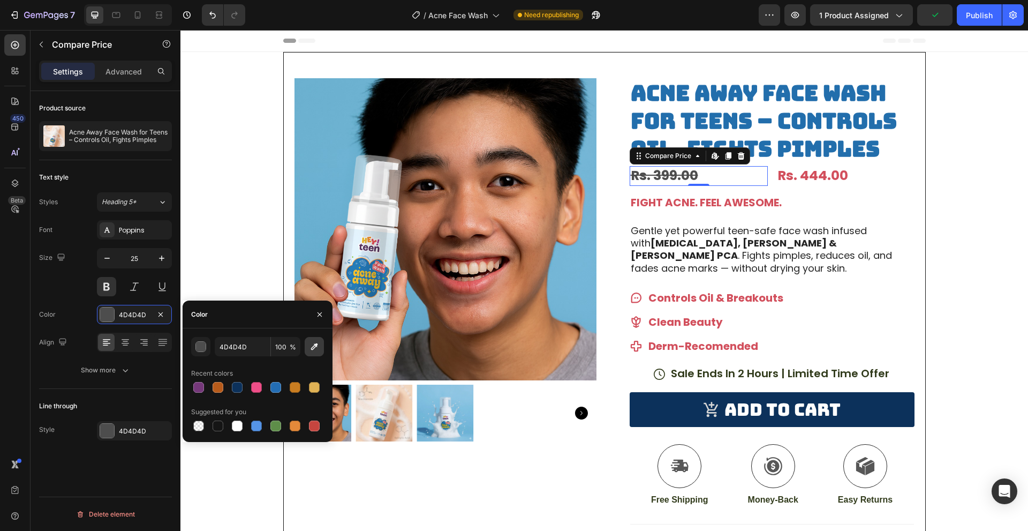
click at [314, 348] on icon "button" at bounding box center [314, 346] width 11 height 11
type input "D24F5C"
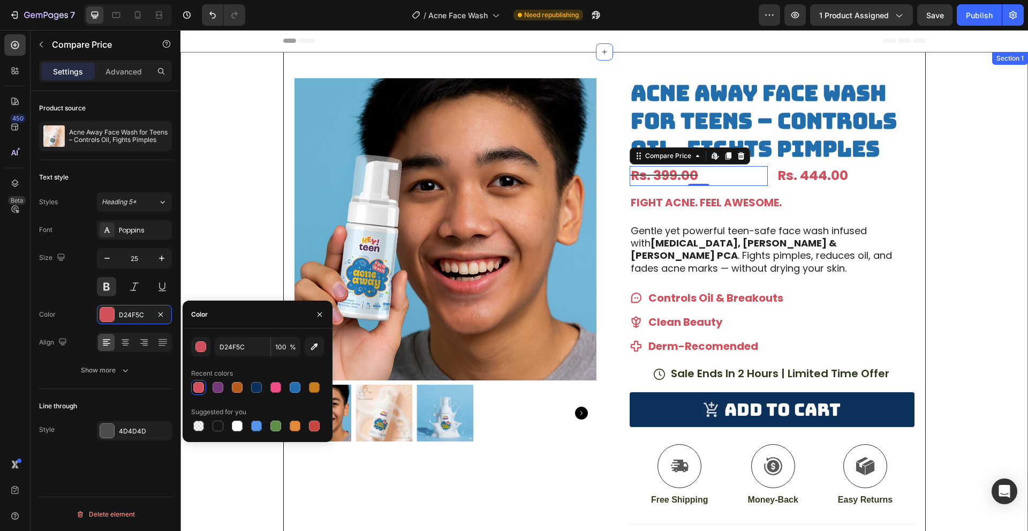
click at [964, 201] on div "Product Images Row Acne Away Face Wash for Teens – Controls Oil, Fights Pimples…" at bounding box center [604, 356] width 848 height 608
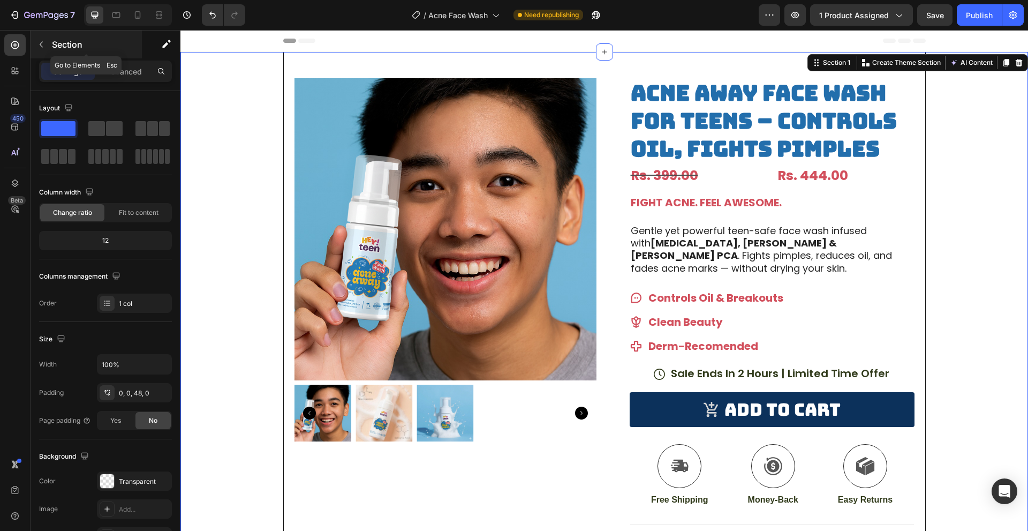
click at [45, 55] on div "Section" at bounding box center [86, 45] width 111 height 28
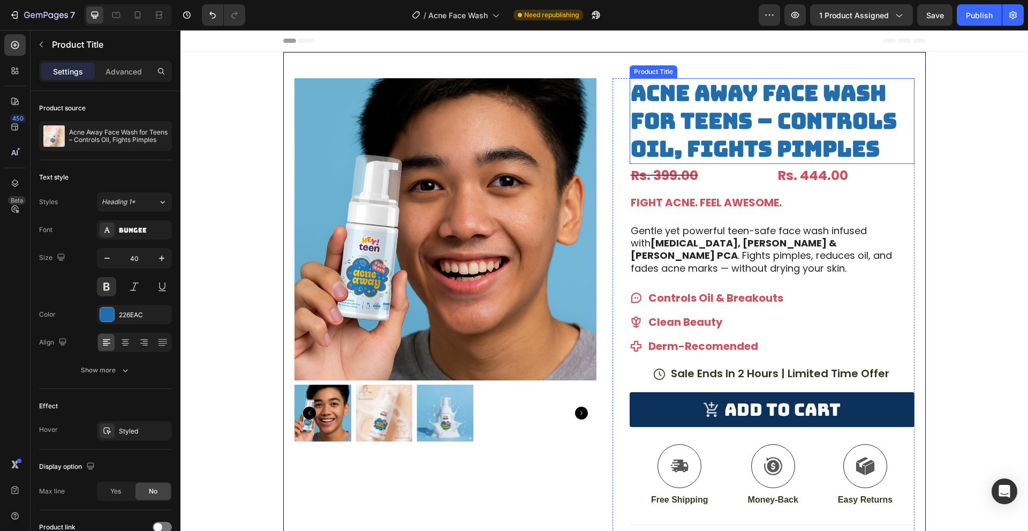
click at [709, 129] on h1 "Acne Away Face Wash for Teens – Controls Oil, Fights Pimples" at bounding box center [772, 121] width 285 height 86
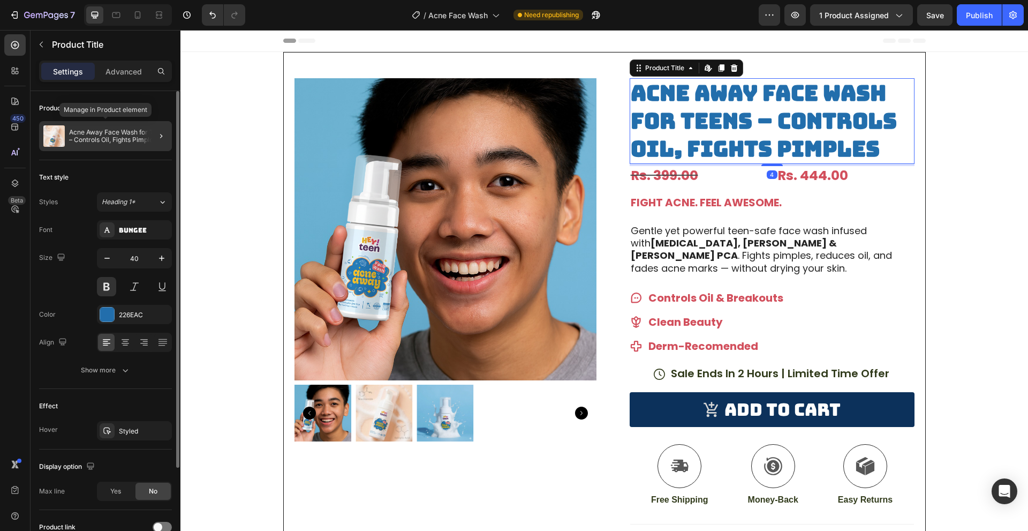
click at [105, 129] on p "Acne Away Face Wash for Teens – Controls Oil, Fights Pimples" at bounding box center [118, 136] width 99 height 15
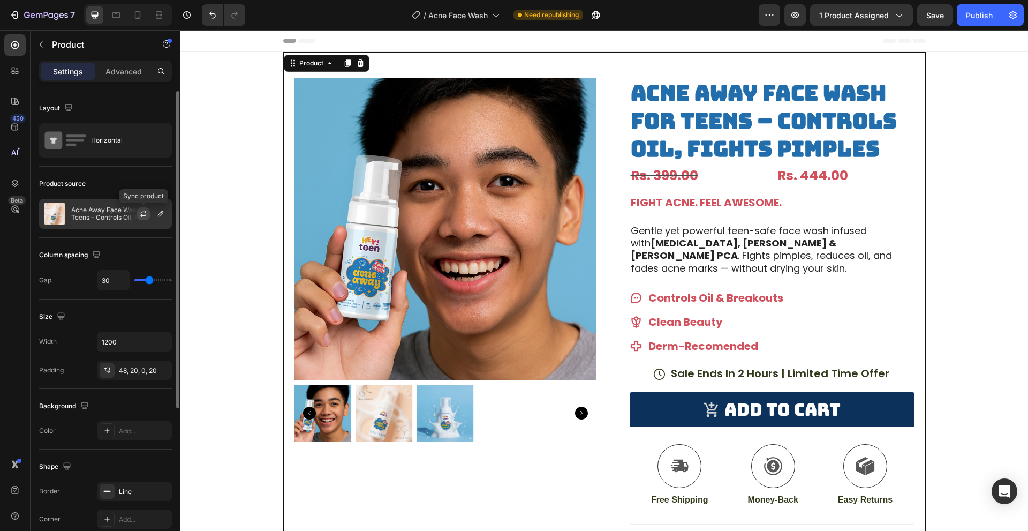
click at [138, 215] on button "button" at bounding box center [143, 213] width 13 height 13
click at [122, 367] on div "48, 20, 0, 20" at bounding box center [134, 371] width 31 height 10
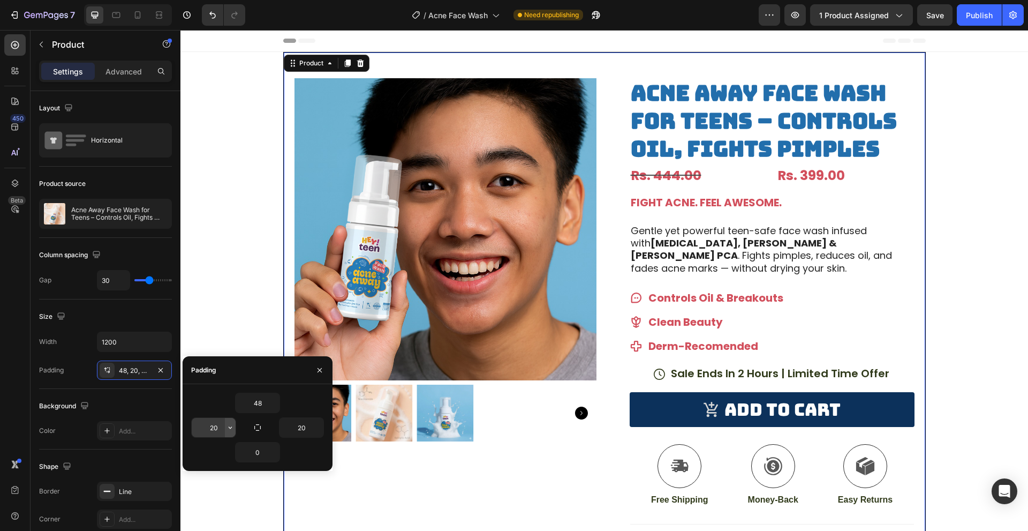
click at [226, 423] on icon "button" at bounding box center [230, 427] width 9 height 9
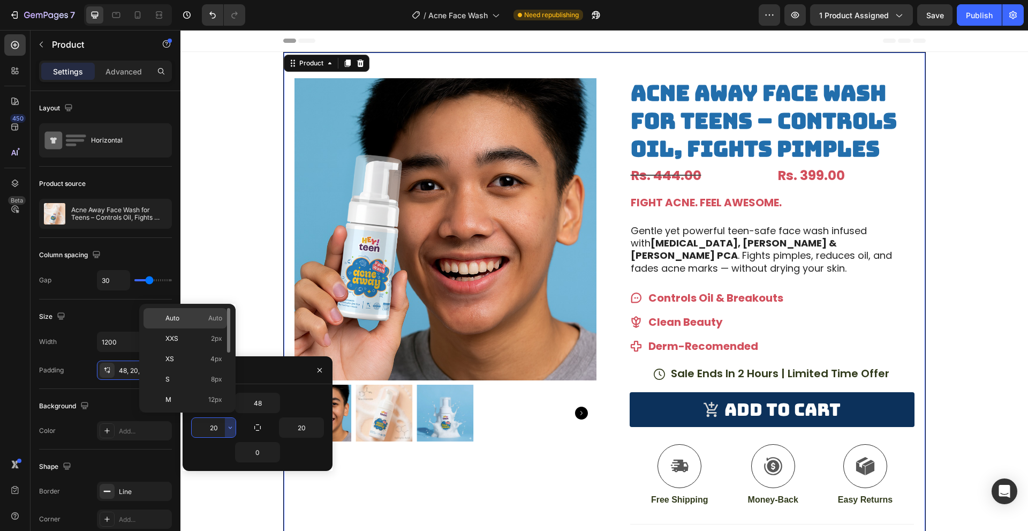
click at [192, 324] on div "Auto Auto" at bounding box center [185, 318] width 84 height 20
type input "Auto"
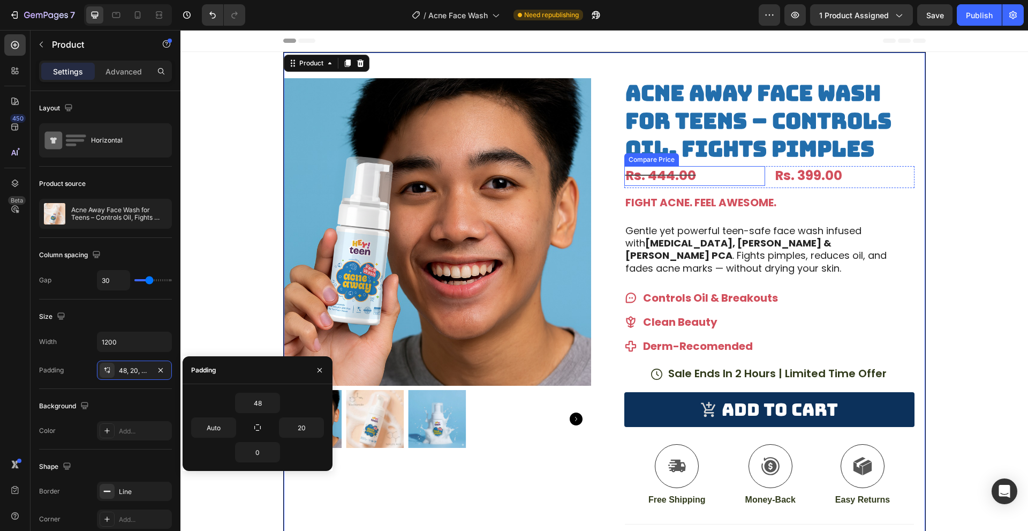
click at [707, 177] on div "Rs. 444.00" at bounding box center [694, 176] width 141 height 20
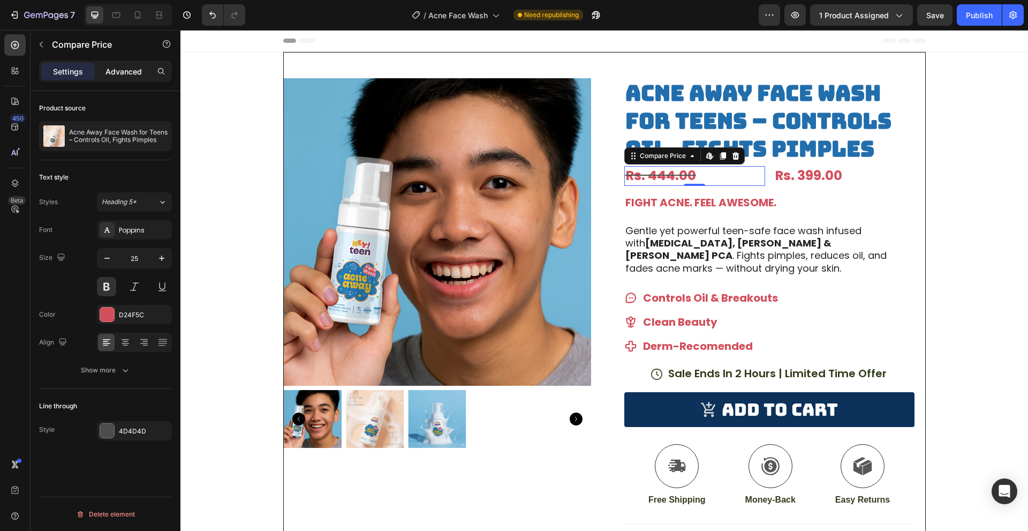
click at [102, 74] on div "Advanced" at bounding box center [124, 71] width 54 height 17
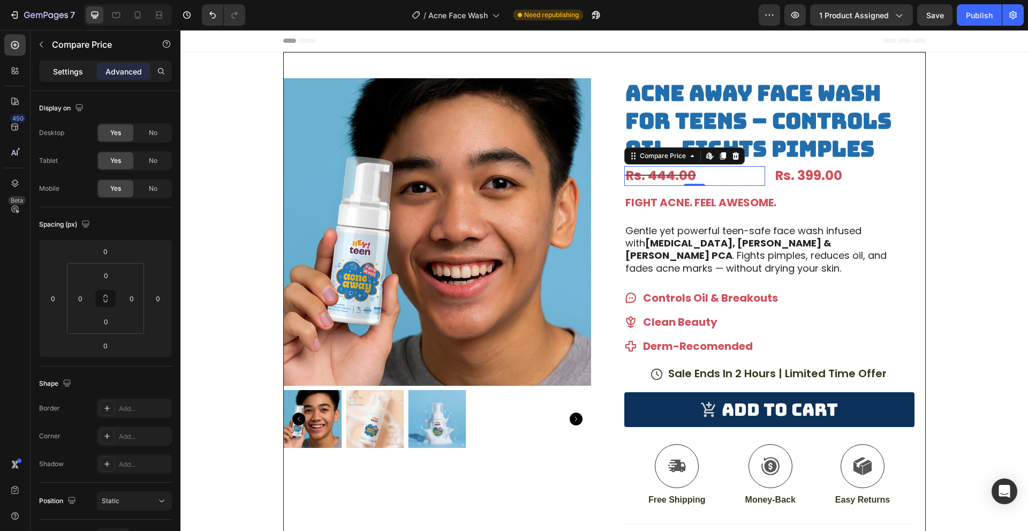
click at [72, 70] on p "Settings" at bounding box center [68, 71] width 30 height 11
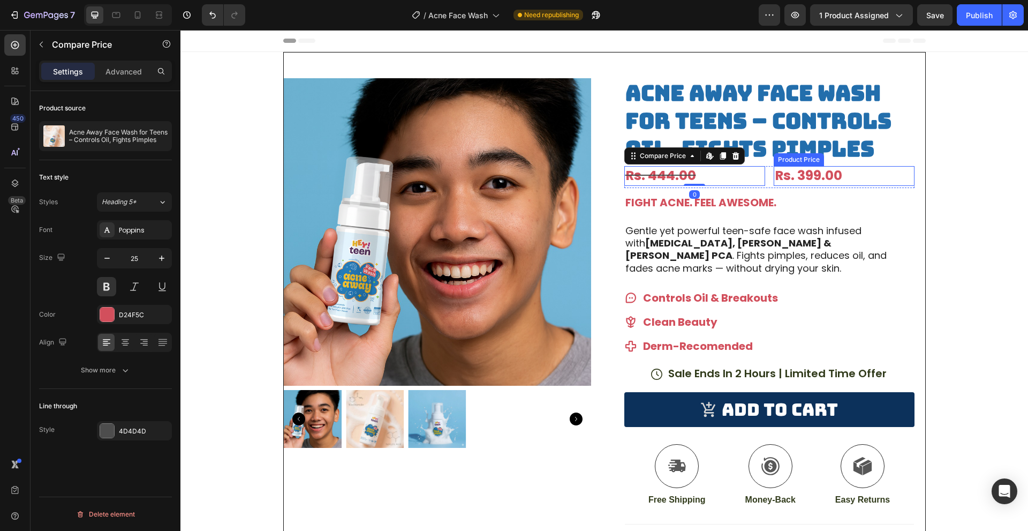
click at [780, 173] on div "Rs. 399.00" at bounding box center [844, 176] width 141 height 20
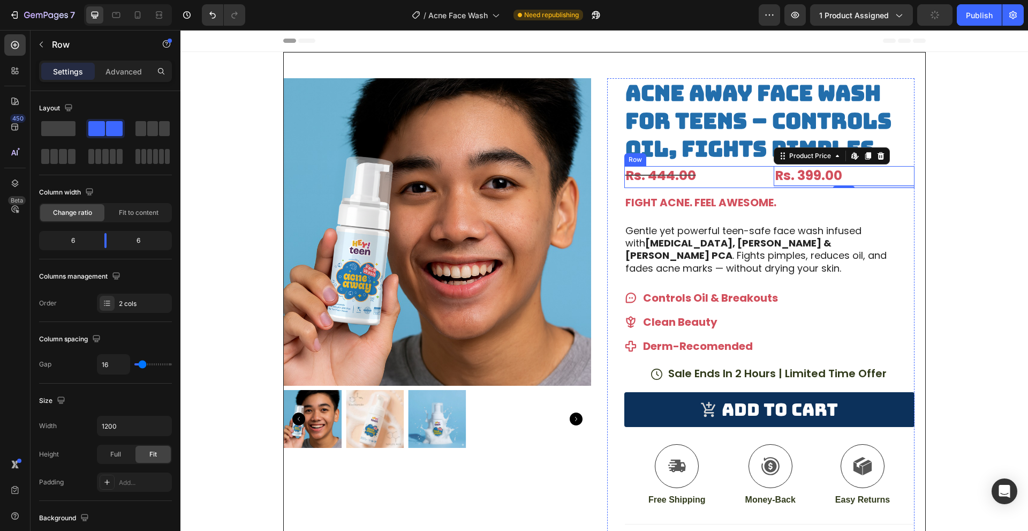
click at [761, 187] on div "Rs. 444.00 Compare Price Compare Price Rs. 399.00 Product Price Edit content in…" at bounding box center [769, 177] width 290 height 22
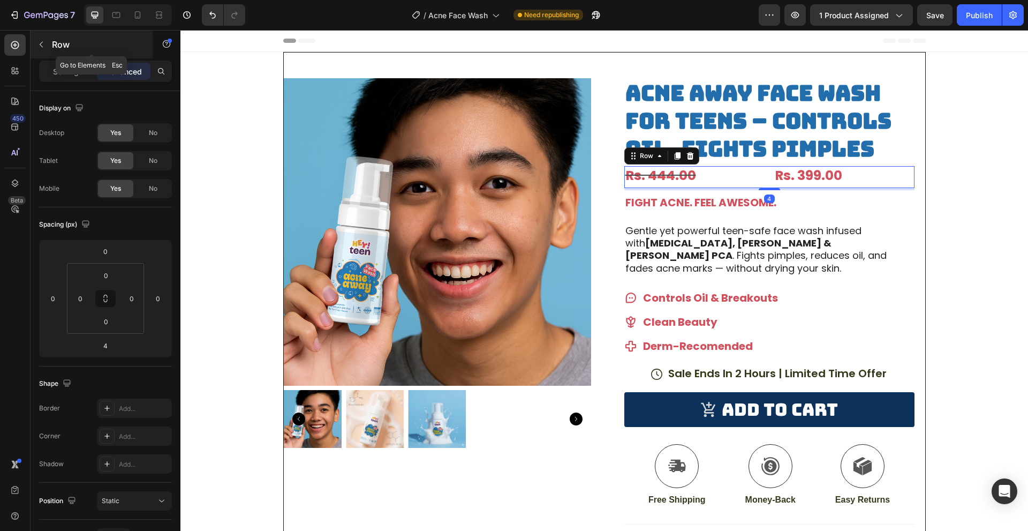
click at [46, 48] on button "button" at bounding box center [41, 44] width 17 height 17
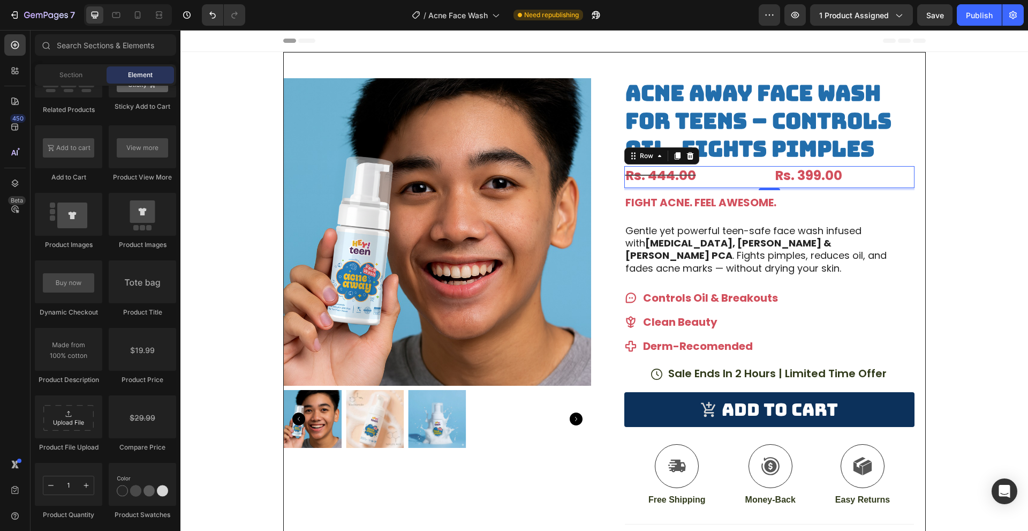
click at [872, 186] on div "Rs. 399.00 Product Price Product Price" at bounding box center [844, 177] width 141 height 22
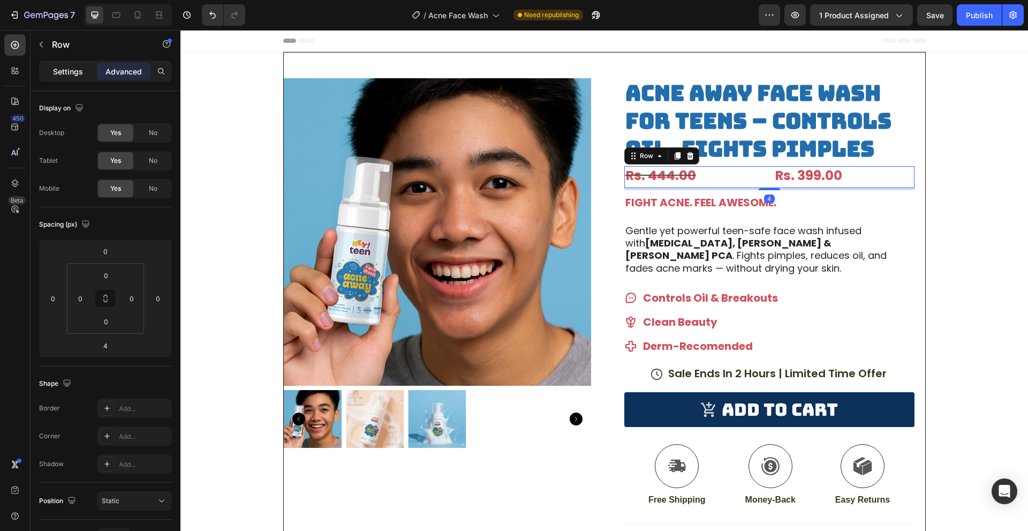
click at [62, 76] on p "Settings" at bounding box center [68, 71] width 30 height 11
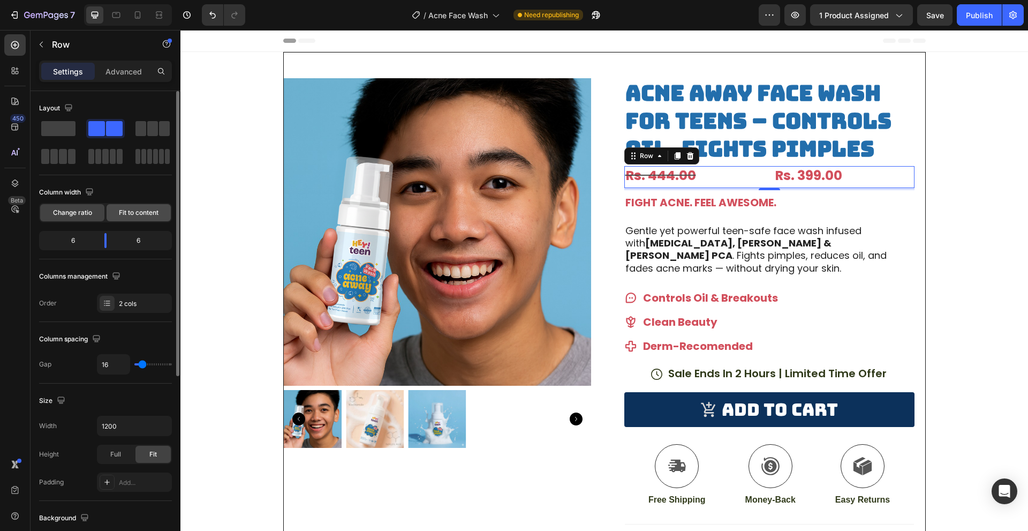
click at [118, 219] on div "Fit to content" at bounding box center [139, 212] width 64 height 17
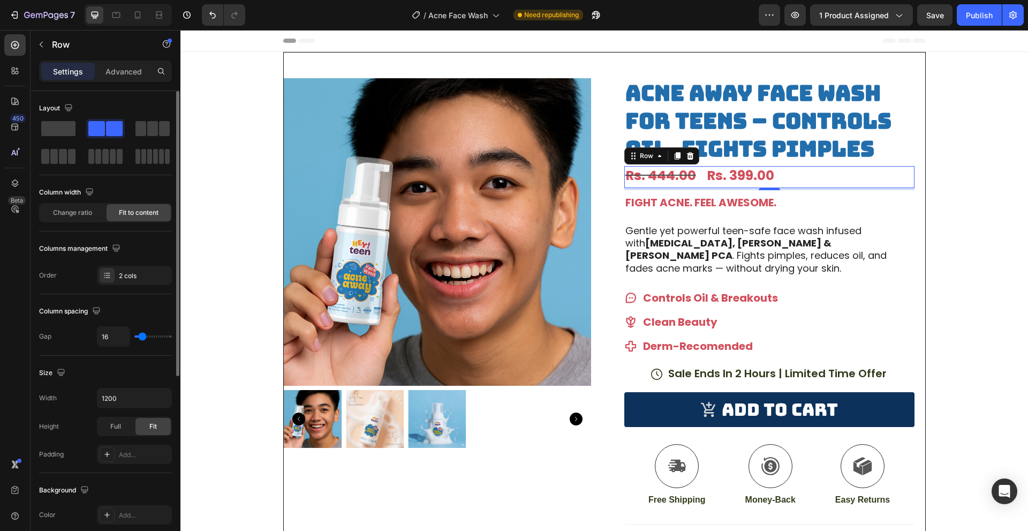
type input "13"
type input "16"
type input "20"
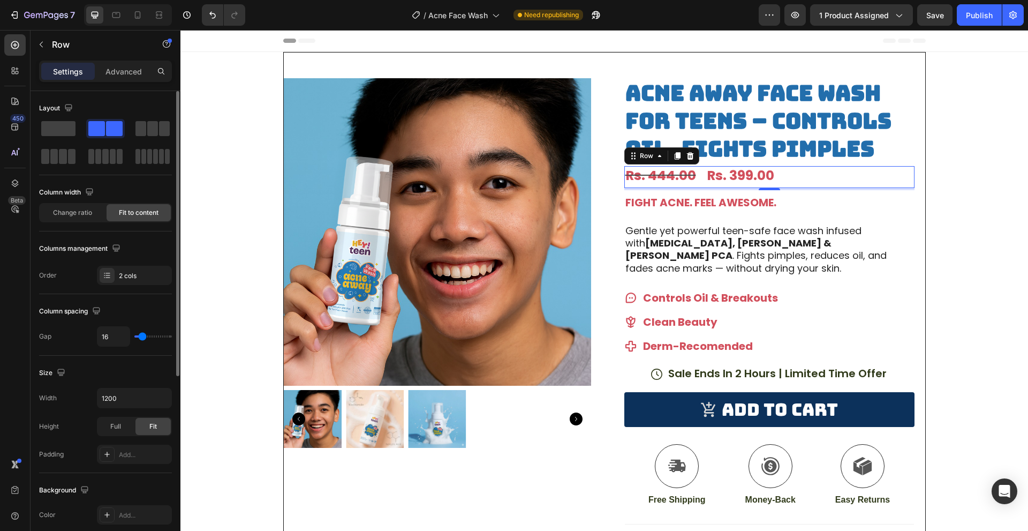
type input "20"
type input "22"
type input "24"
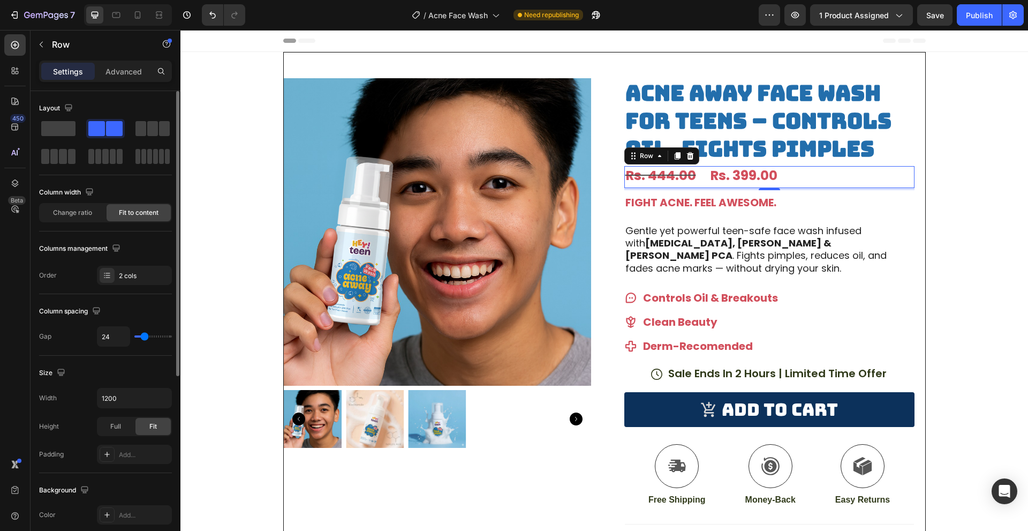
type input "27"
type input "29"
type input "31"
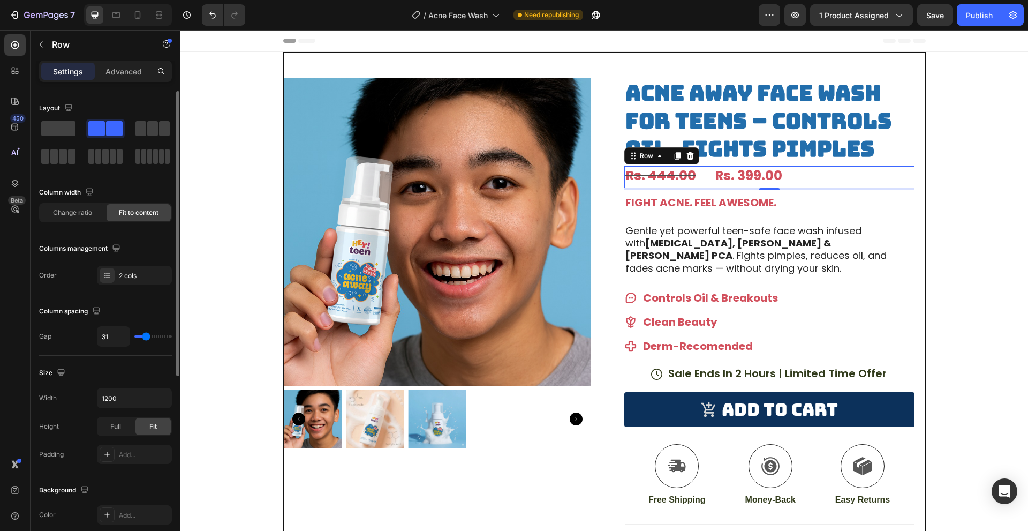
type input "31"
click at [146, 335] on input "range" at bounding box center [152, 336] width 37 height 2
click at [47, 49] on button "button" at bounding box center [41, 44] width 17 height 17
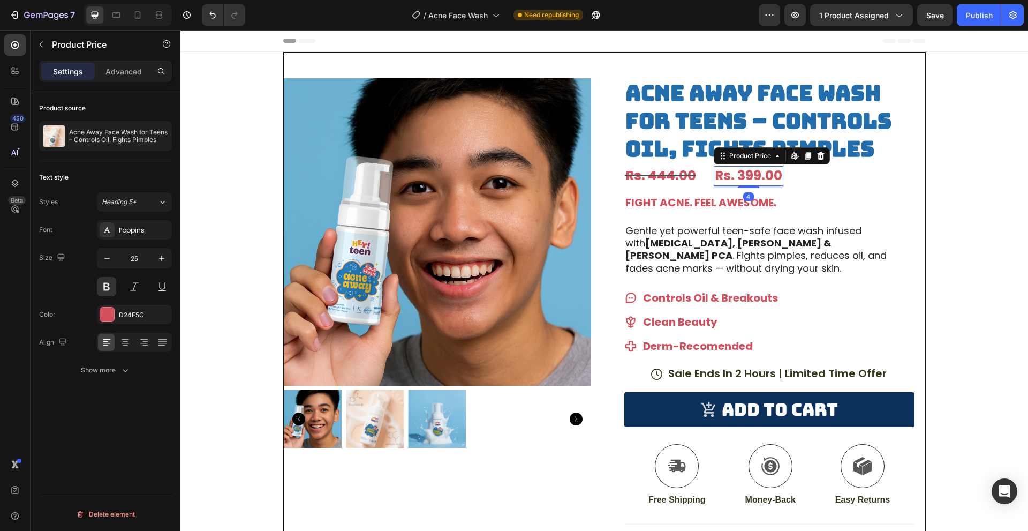
click at [748, 172] on div "Rs. 399.00" at bounding box center [749, 176] width 70 height 20
click at [160, 260] on icon "button" at bounding box center [161, 258] width 11 height 11
type input "26"
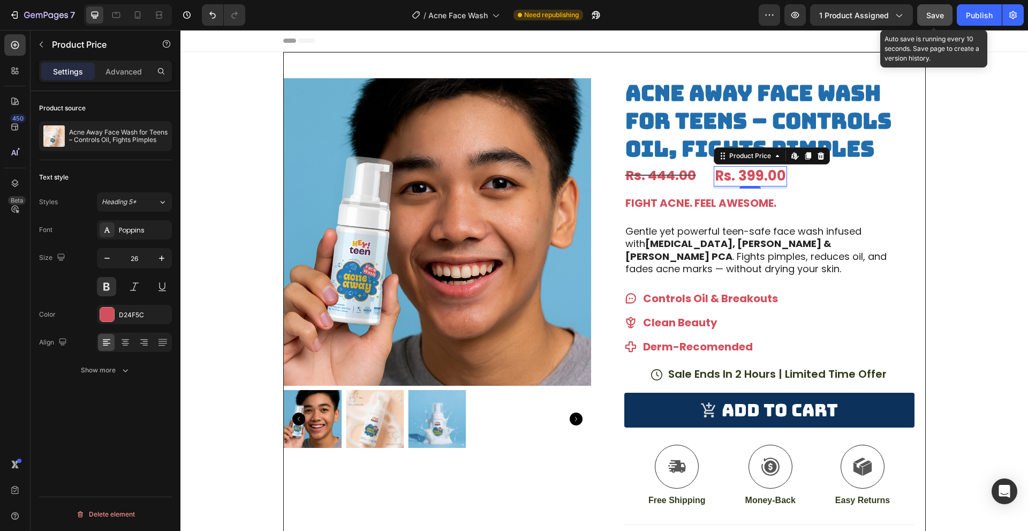
click at [948, 13] on button "Save" at bounding box center [934, 14] width 35 height 21
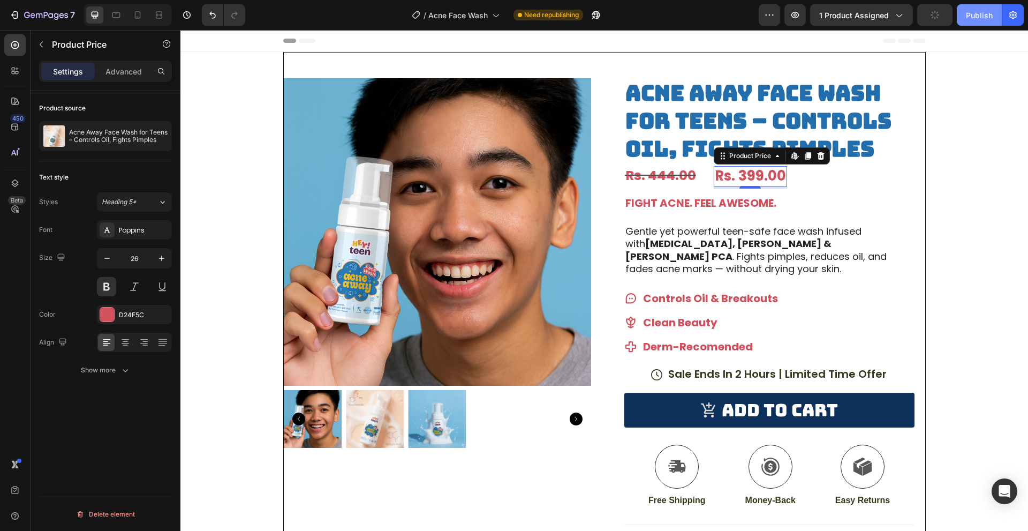
click at [975, 15] on div "Publish" at bounding box center [979, 15] width 27 height 11
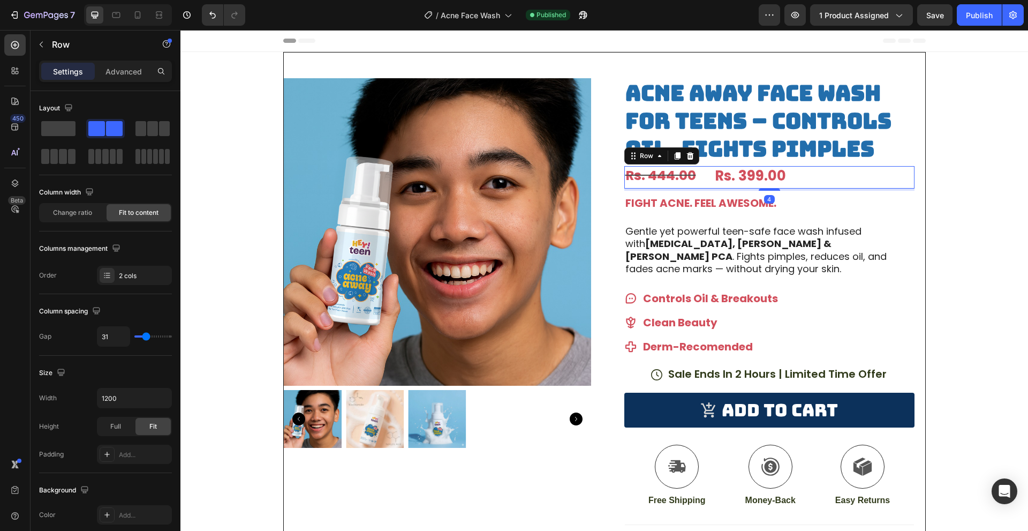
click at [701, 176] on div "Rs. 444.00 Compare Price Compare Price Rs. 399.00 Product Price Product Price R…" at bounding box center [769, 177] width 290 height 22
click at [716, 175] on div "Rs. 399.00" at bounding box center [750, 176] width 73 height 20
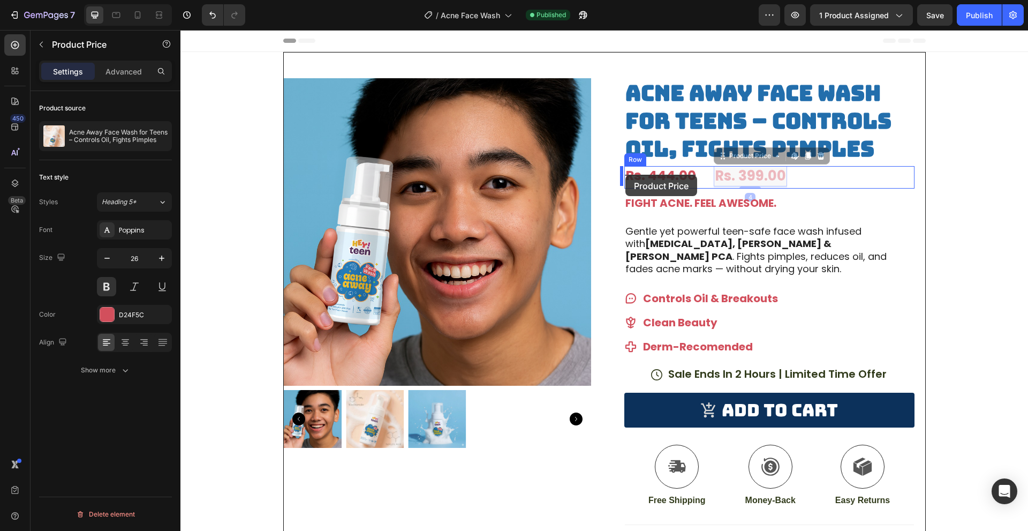
drag, startPoint x: 732, startPoint y: 157, endPoint x: 625, endPoint y: 175, distance: 108.0
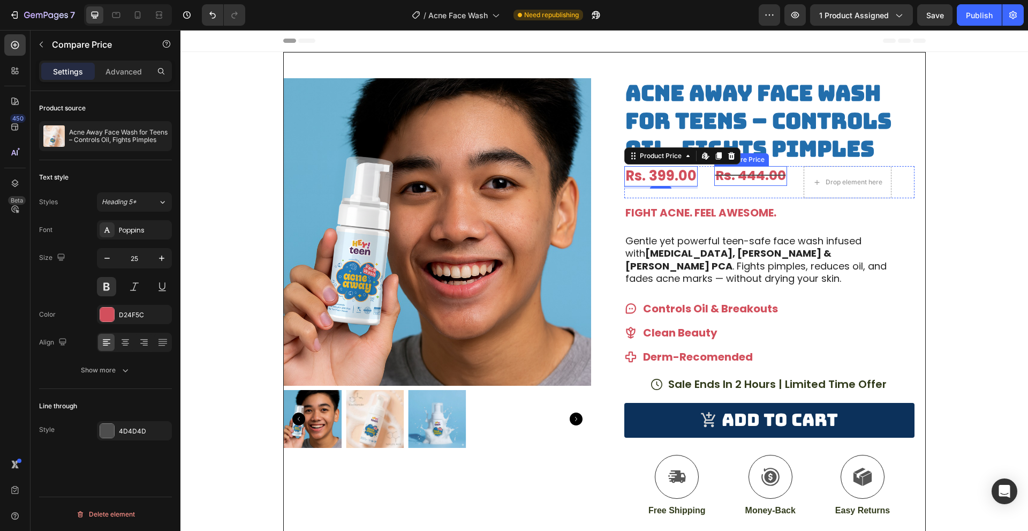
click at [714, 179] on div "Rs. 444.00" at bounding box center [750, 176] width 73 height 20
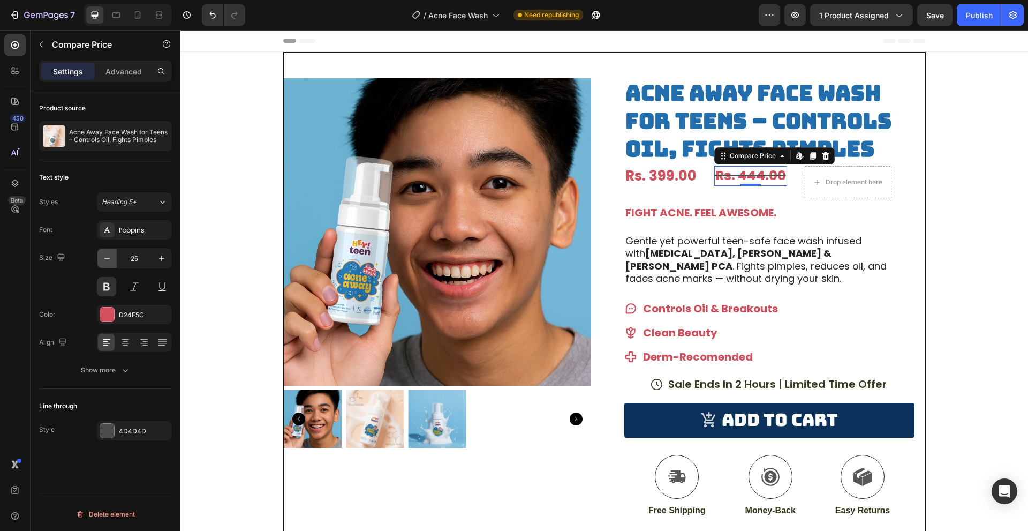
click at [107, 256] on icon "button" at bounding box center [107, 258] width 11 height 11
type input "23"
click at [1006, 175] on div "Product Images Row Acne Away Face Wash for Teens – Controls Oil, Fights Pimples…" at bounding box center [604, 361] width 848 height 619
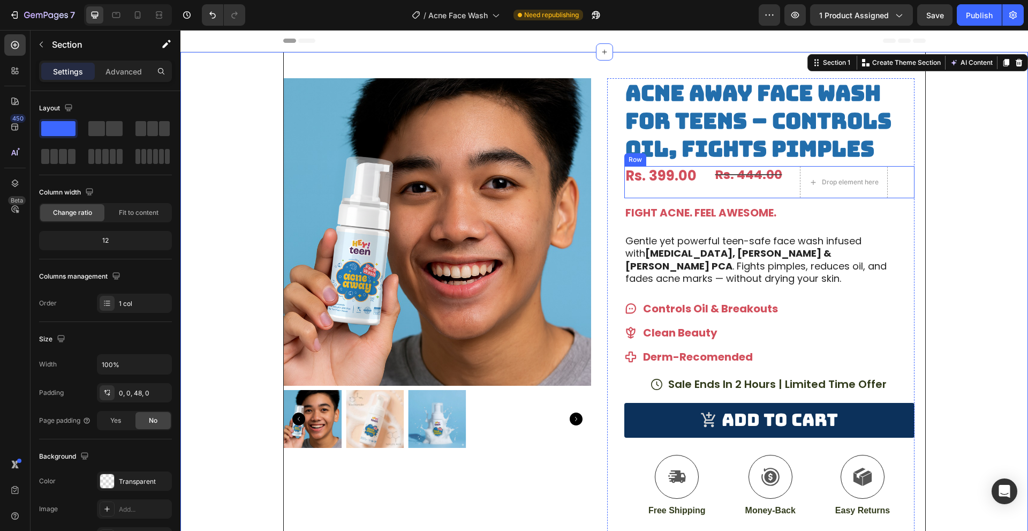
click at [891, 180] on div "Rs. 399.00 Product Price Product Price Rs. 444.00 Compare Price Compare Price D…" at bounding box center [769, 182] width 290 height 32
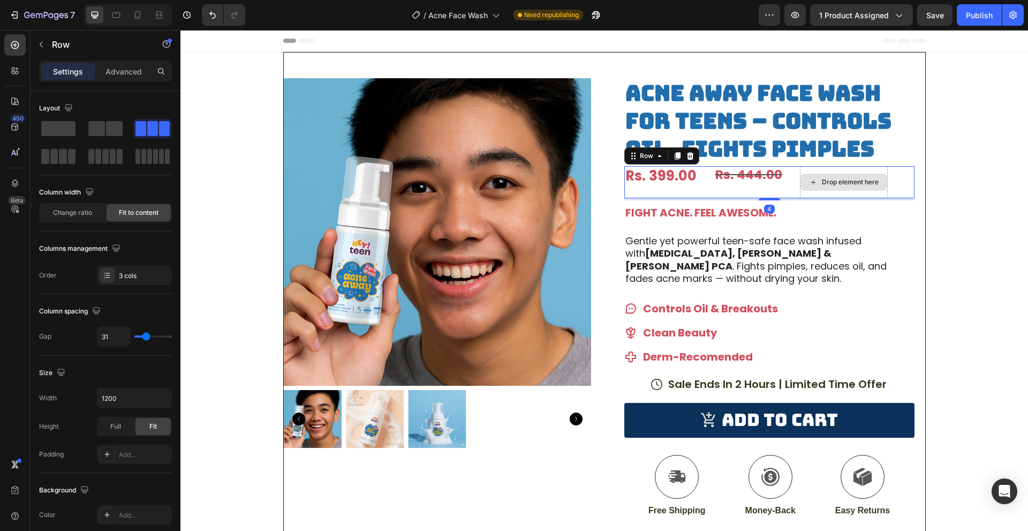
click at [829, 193] on div "Drop element here" at bounding box center [844, 182] width 88 height 32
click at [45, 51] on button "button" at bounding box center [41, 44] width 17 height 17
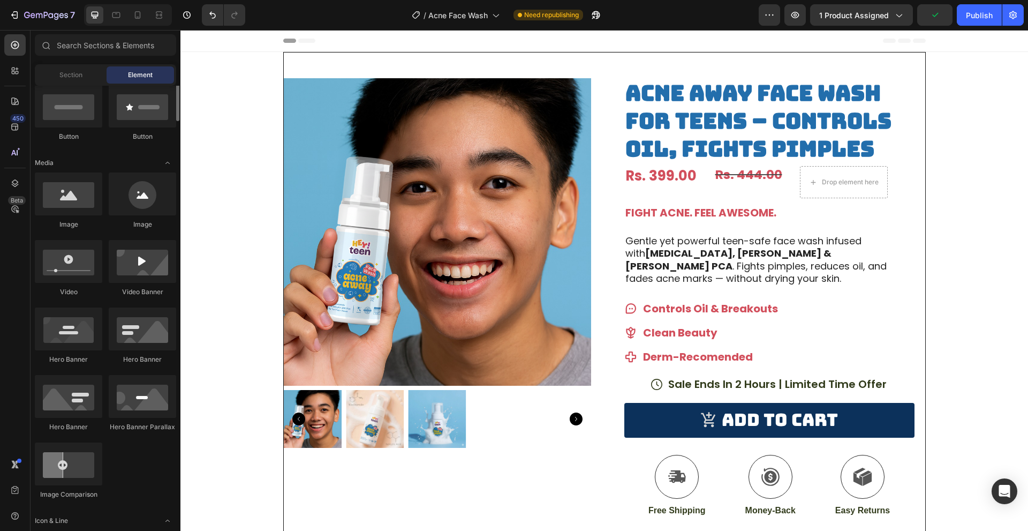
scroll to position [214, 0]
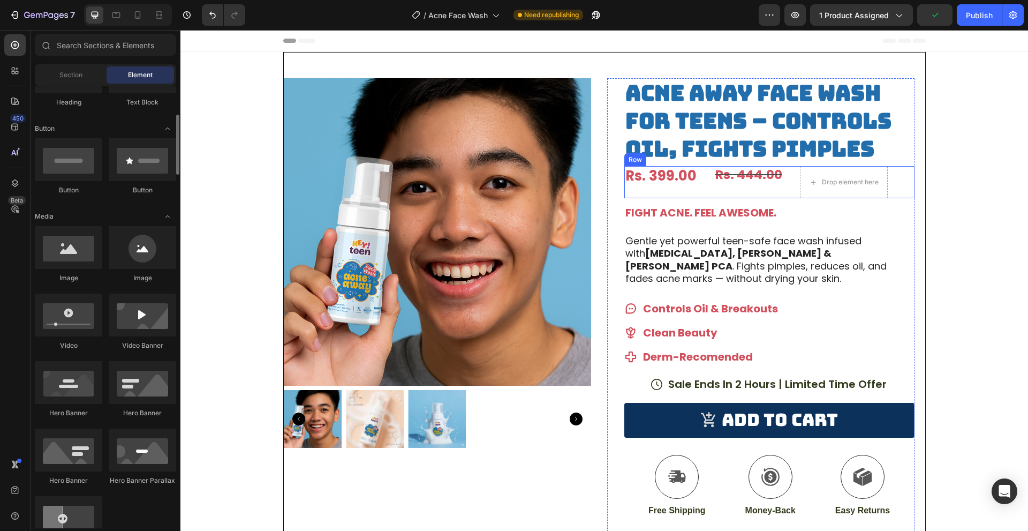
click at [747, 195] on div "Rs. 444.00 Compare Price Compare Price" at bounding box center [748, 182] width 69 height 32
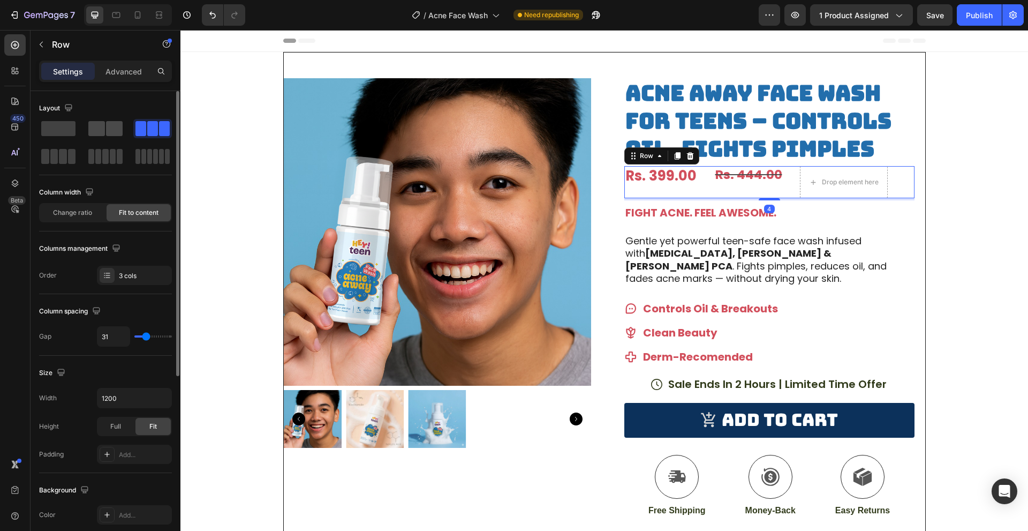
click at [95, 135] on span at bounding box center [96, 128] width 17 height 15
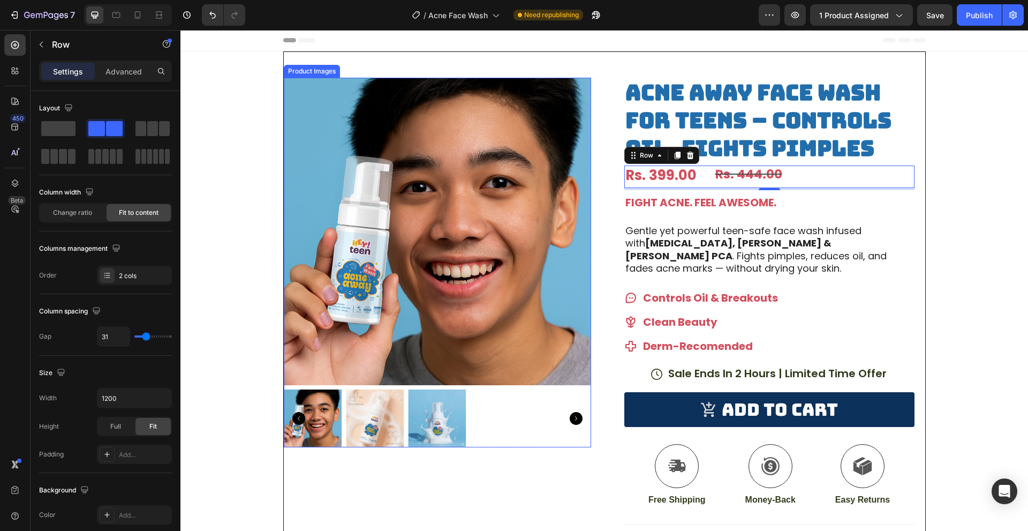
scroll to position [0, 0]
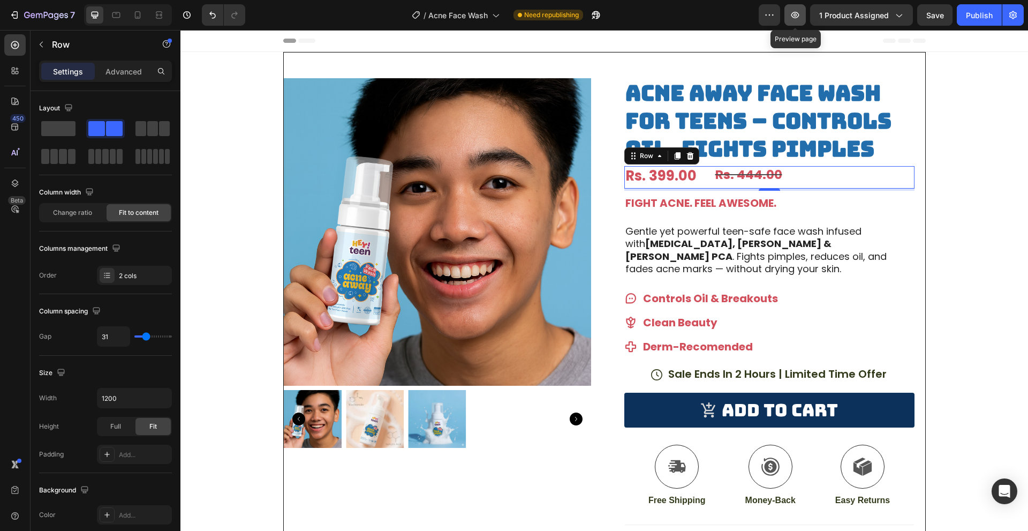
click at [799, 14] on icon "button" at bounding box center [795, 15] width 8 height 6
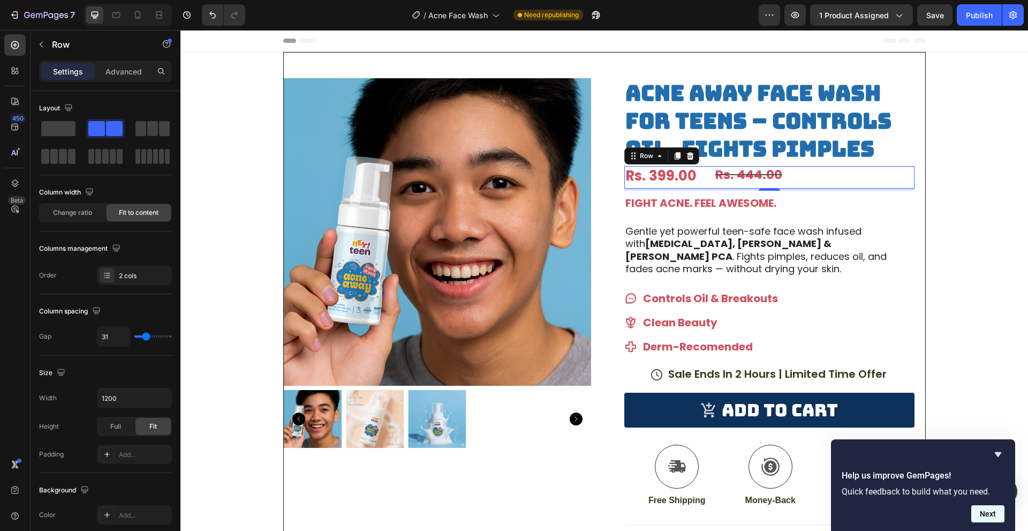
click at [999, 509] on button "Next" at bounding box center [987, 513] width 33 height 17
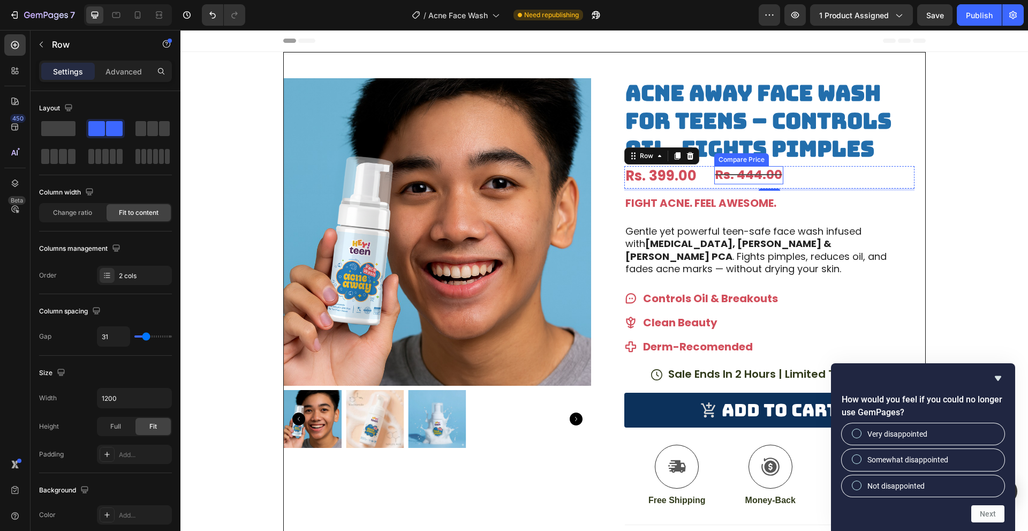
click at [775, 175] on div "Rs. 444.00" at bounding box center [748, 175] width 69 height 18
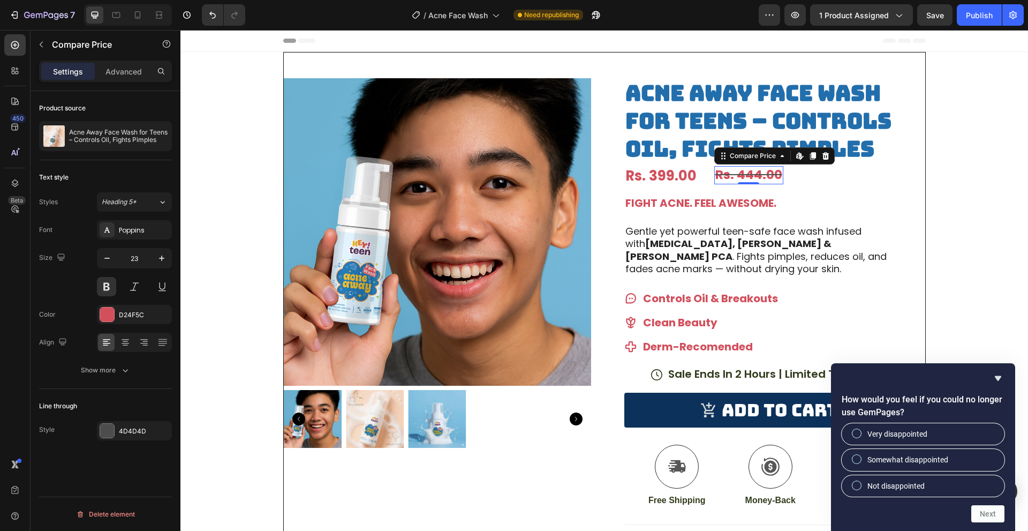
click at [821, 157] on icon at bounding box center [825, 156] width 9 height 9
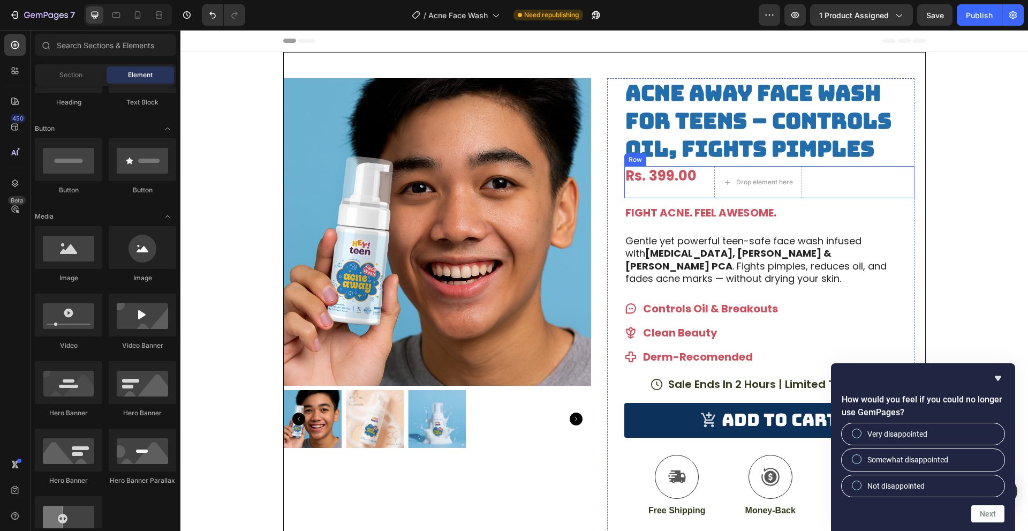
click at [691, 195] on div "Rs. 399.00 Product Price Product Price" at bounding box center [660, 182] width 73 height 32
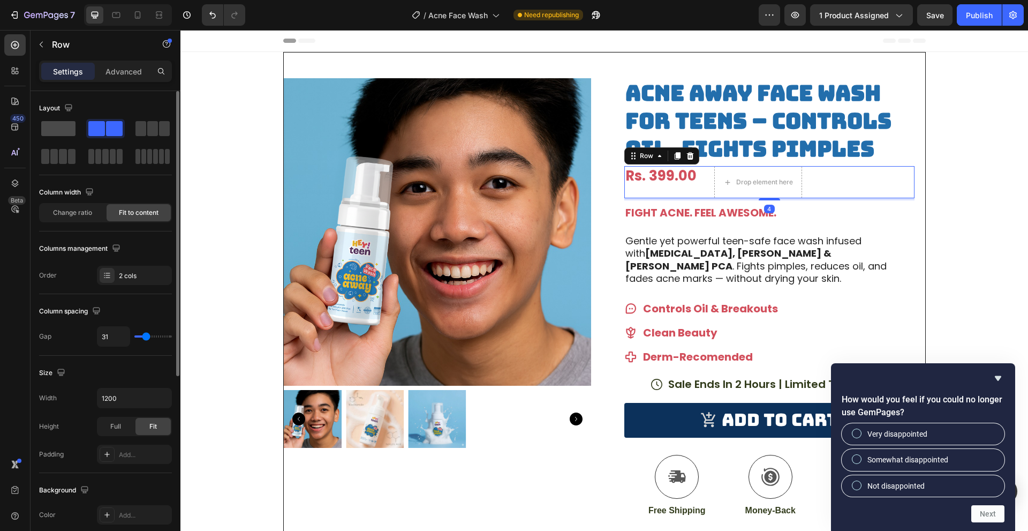
click at [52, 122] on span at bounding box center [58, 128] width 34 height 15
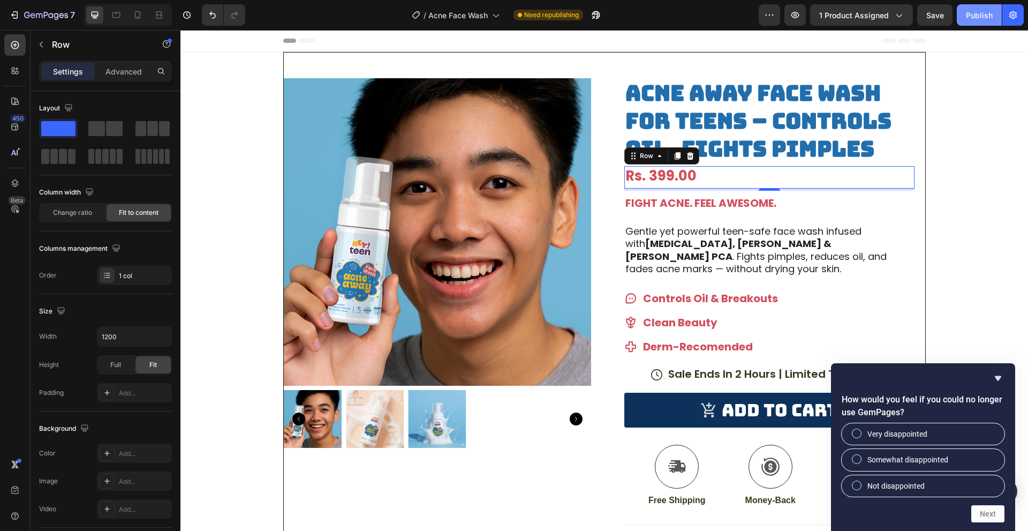
click at [975, 18] on div "Publish" at bounding box center [979, 15] width 27 height 11
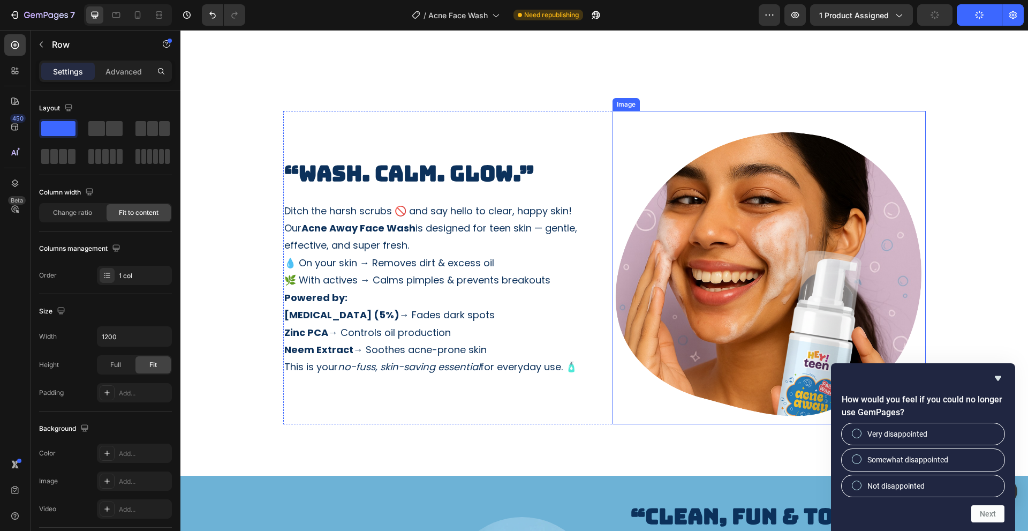
scroll to position [803, 0]
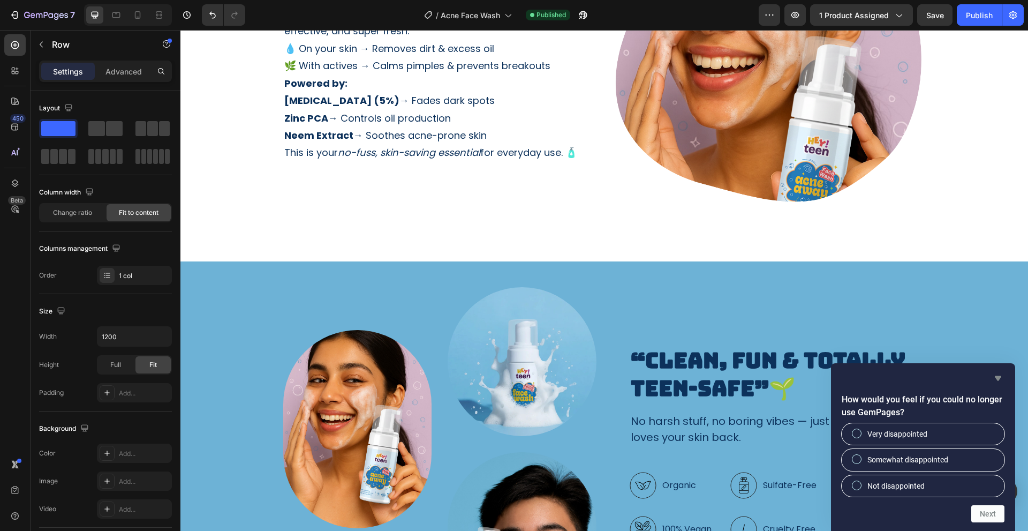
click at [999, 381] on icon "Hide survey" at bounding box center [998, 378] width 13 height 13
